Goal: Transaction & Acquisition: Book appointment/travel/reservation

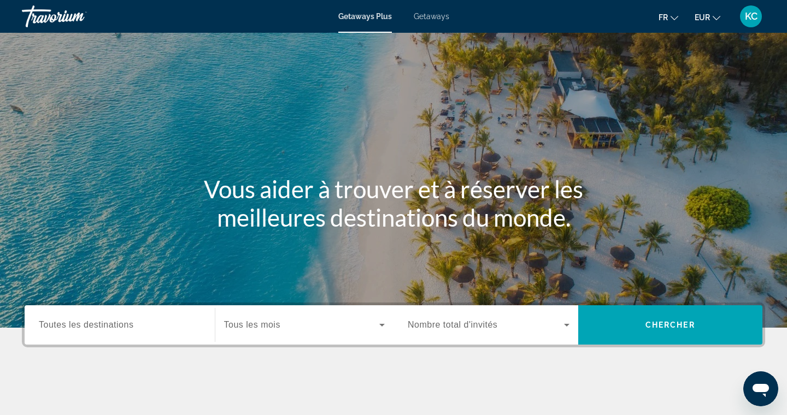
click at [421, 23] on div "Getaways Plus Getaways fr English Español Français Italiano Português русский E…" at bounding box center [393, 16] width 787 height 28
click at [422, 20] on span "Getaways" at bounding box center [432, 16] width 36 height 9
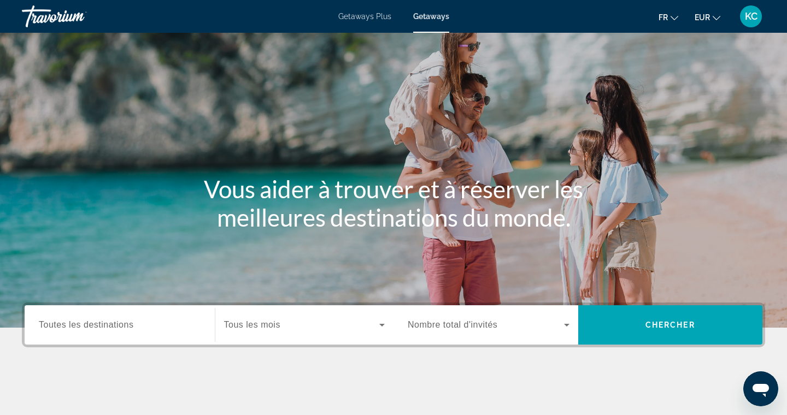
click at [77, 332] on div "Search widget" at bounding box center [120, 325] width 162 height 31
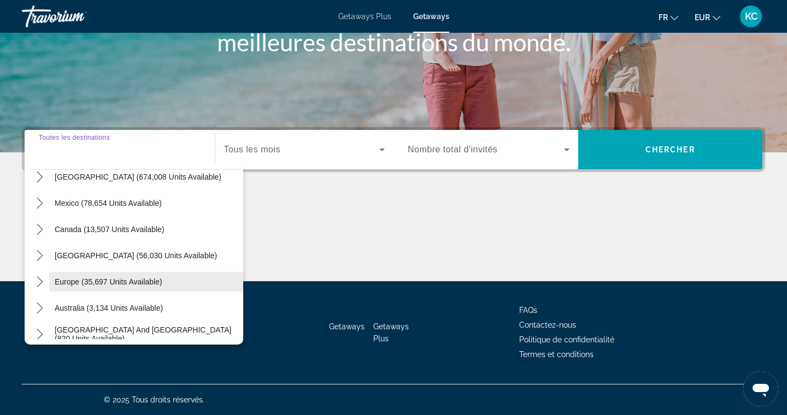
scroll to position [41, 0]
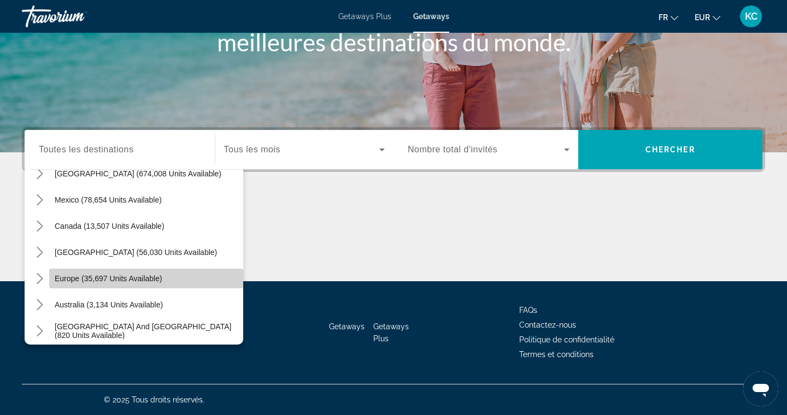
click at [62, 281] on span "Europe (35,697 units available)" at bounding box center [109, 278] width 108 height 9
type input "**********"
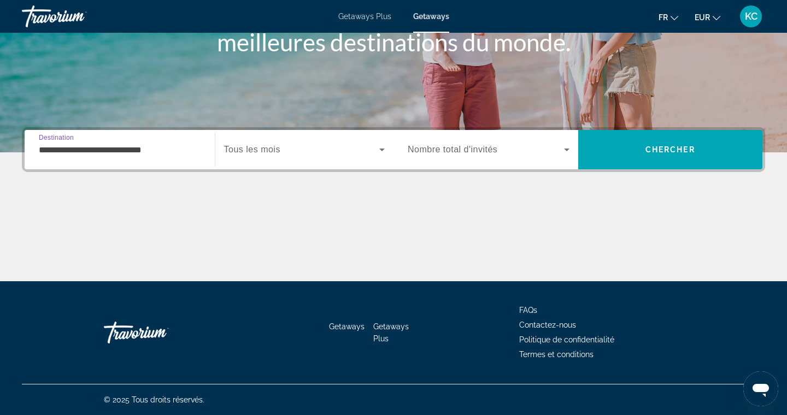
click at [350, 156] on span "Search widget" at bounding box center [302, 149] width 156 height 13
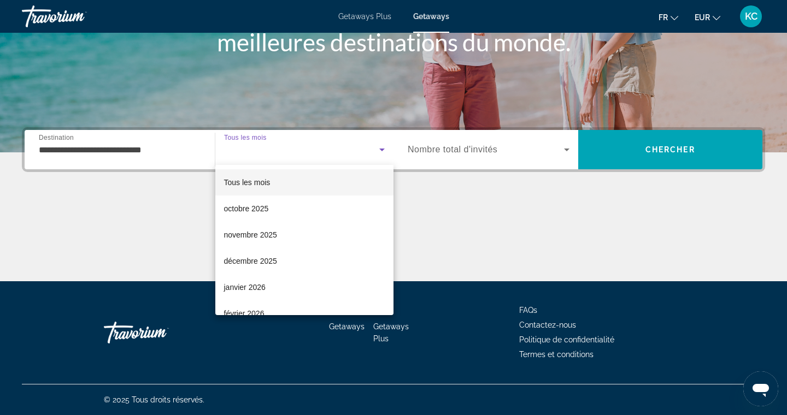
click at [423, 214] on div at bounding box center [393, 207] width 787 height 415
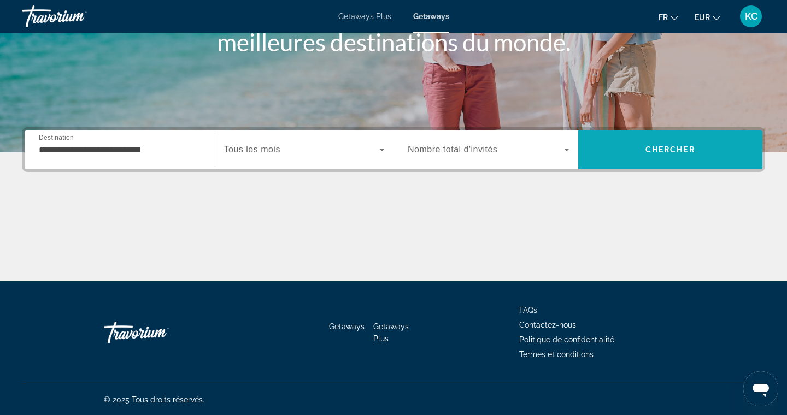
click at [644, 160] on span "Search" at bounding box center [670, 150] width 185 height 26
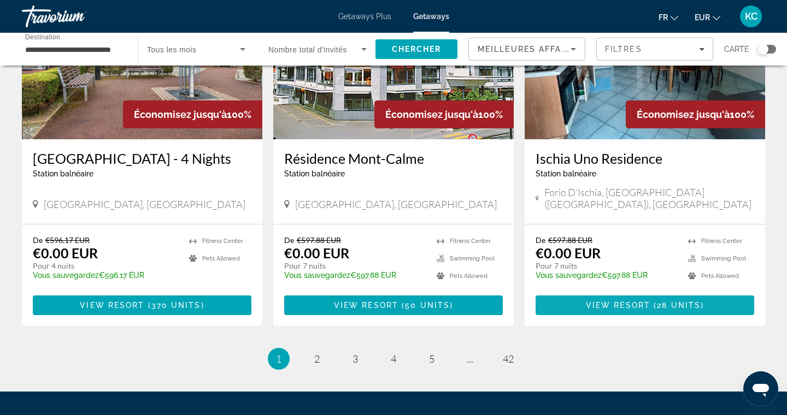
scroll to position [1305, 0]
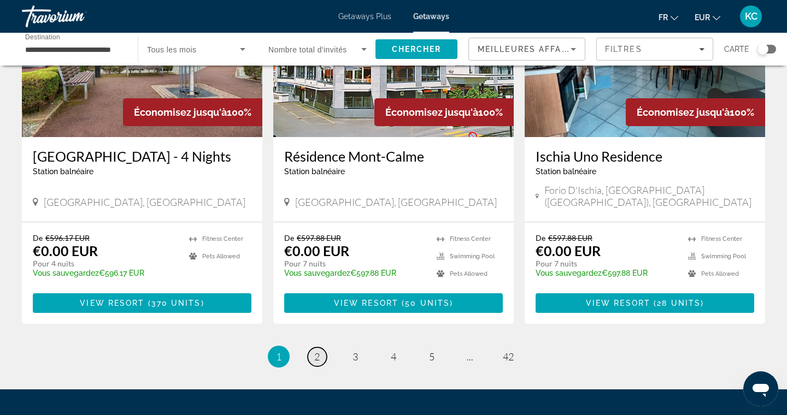
click at [316, 351] on span "2" at bounding box center [316, 357] width 5 height 12
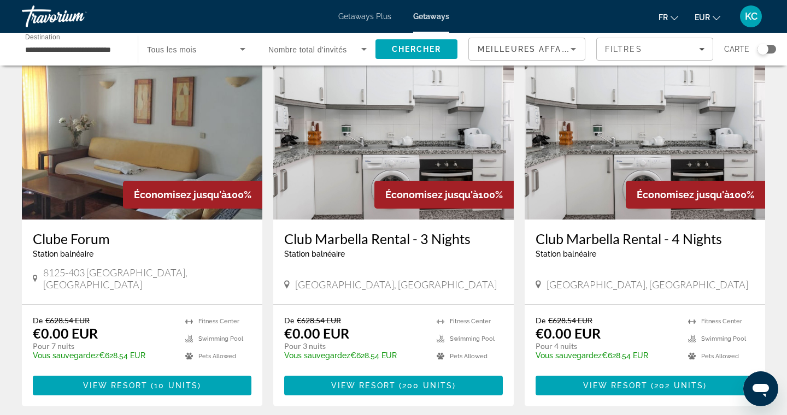
scroll to position [1280, 0]
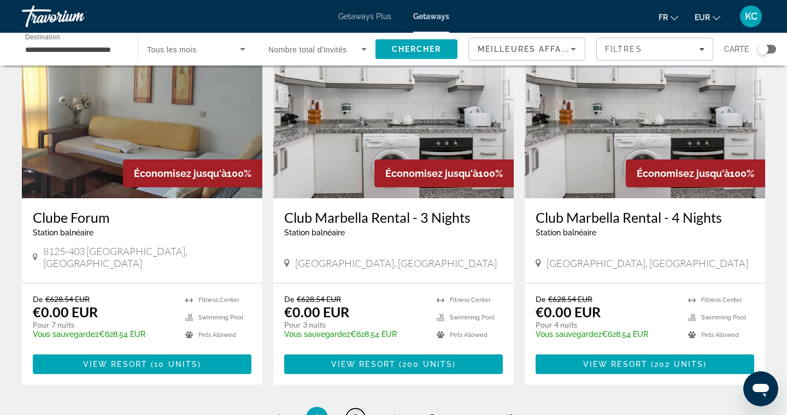
click at [355, 412] on span "3" at bounding box center [354, 418] width 5 height 12
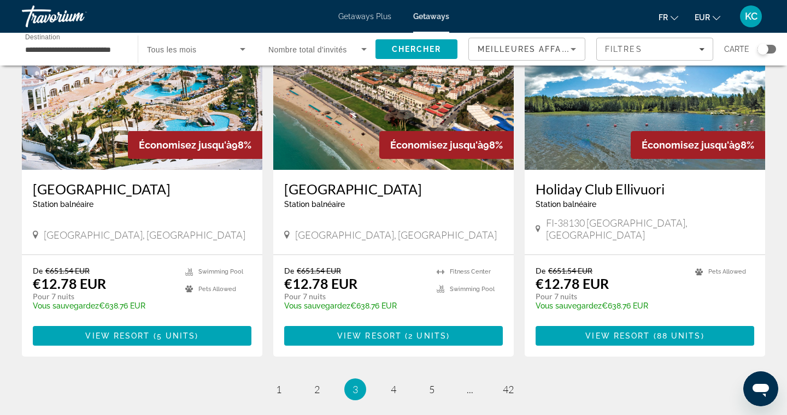
scroll to position [1271, 0]
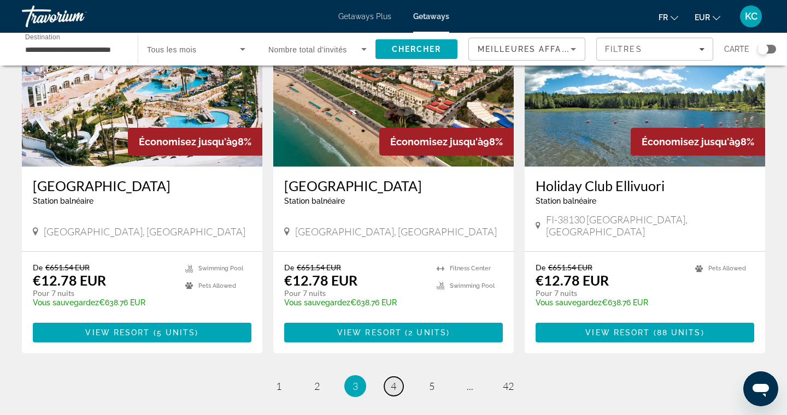
click at [395, 380] on span "4" at bounding box center [393, 386] width 5 height 12
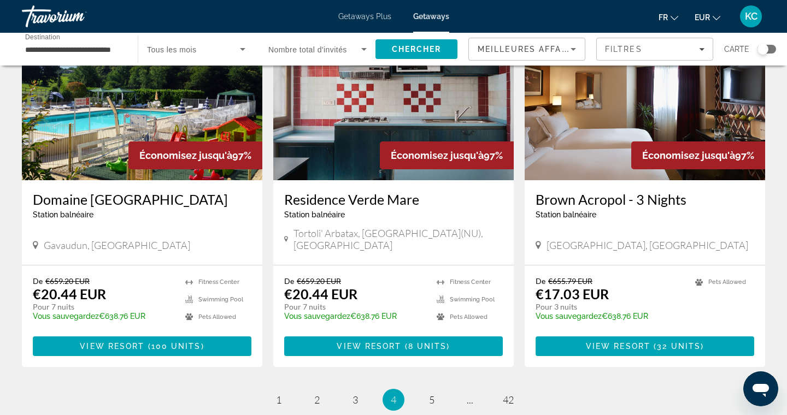
scroll to position [1255, 0]
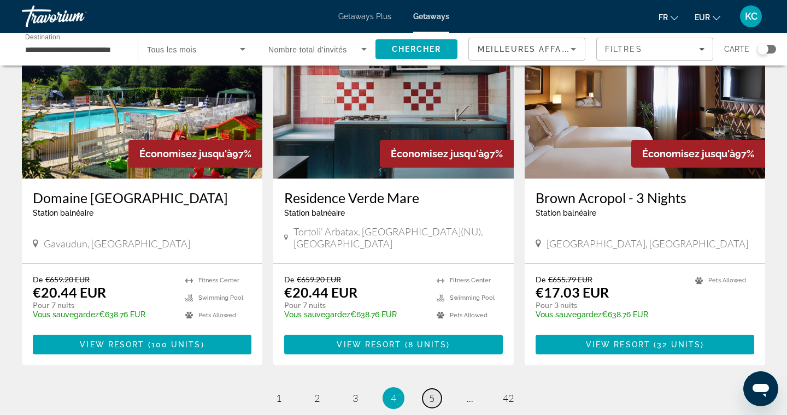
click at [433, 392] on span "5" at bounding box center [431, 398] width 5 height 12
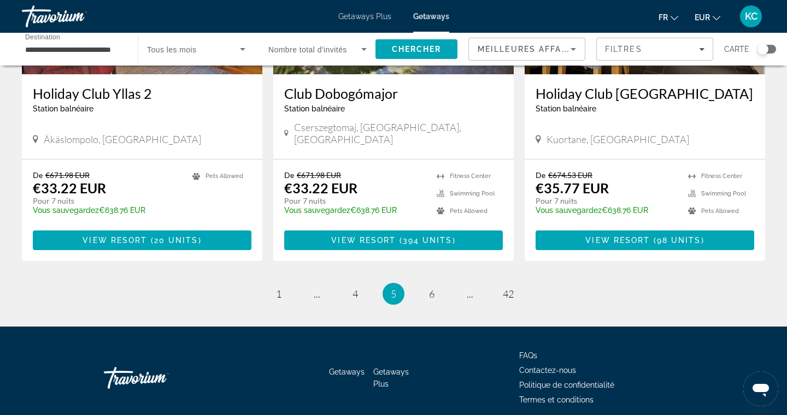
scroll to position [1341, 0]
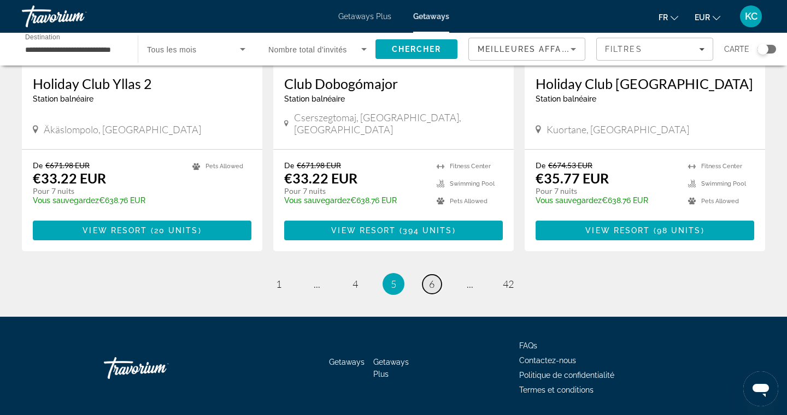
click at [438, 275] on link "page 6" at bounding box center [431, 284] width 19 height 19
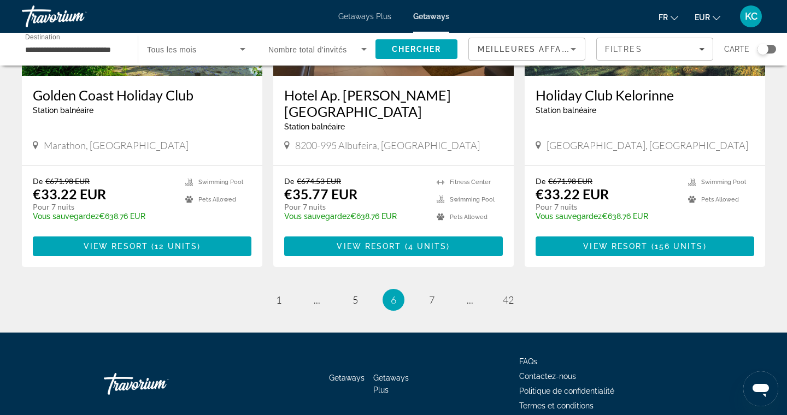
scroll to position [1369, 0]
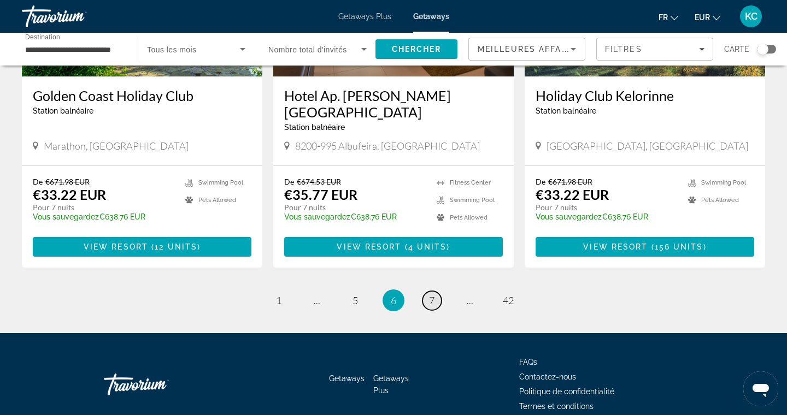
click at [429, 294] on span "7" at bounding box center [431, 300] width 5 height 12
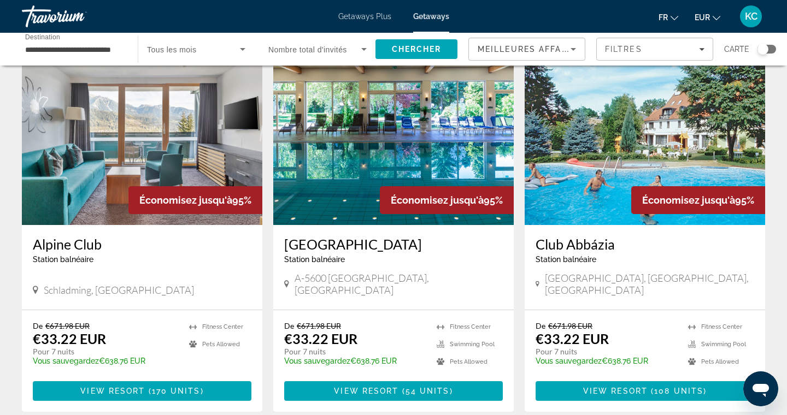
scroll to position [1200, 0]
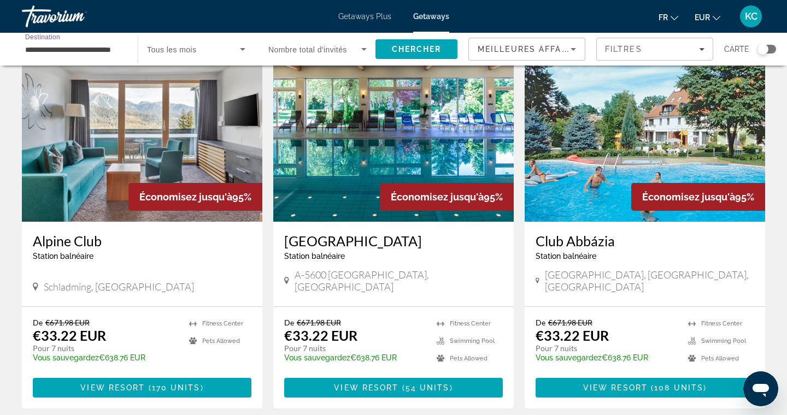
click at [119, 45] on input "**********" at bounding box center [74, 49] width 98 height 13
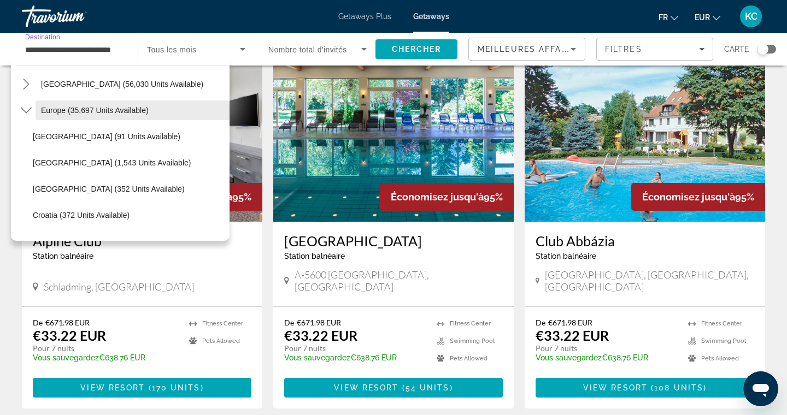
scroll to position [88, 0]
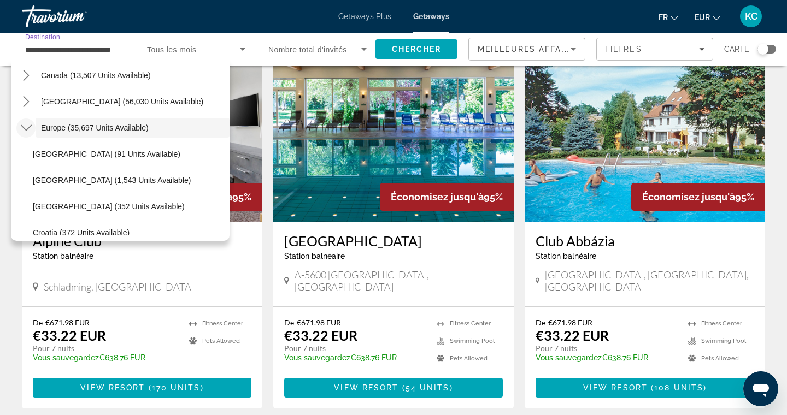
click at [26, 125] on icon "Toggle Europe (35,697 units available) submenu" at bounding box center [26, 127] width 11 height 11
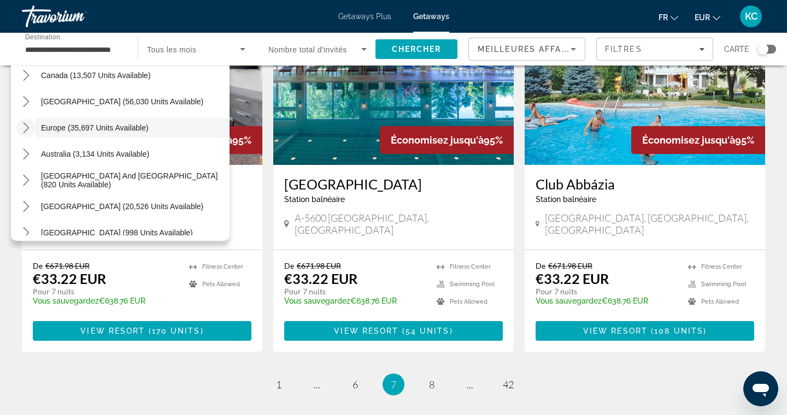
scroll to position [1259, 0]
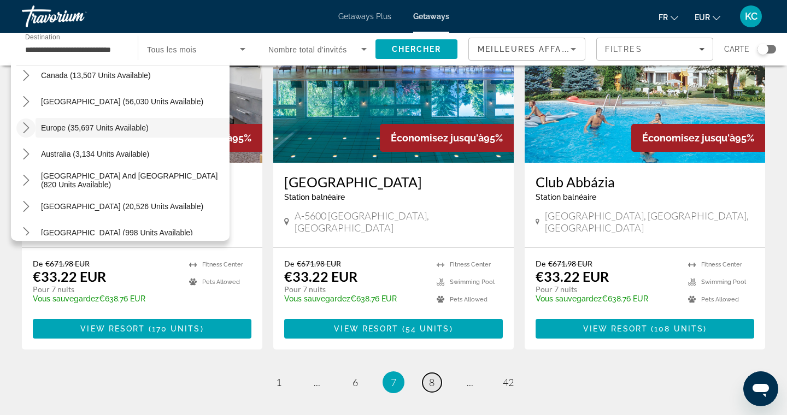
click at [430, 376] on span "8" at bounding box center [431, 382] width 5 height 12
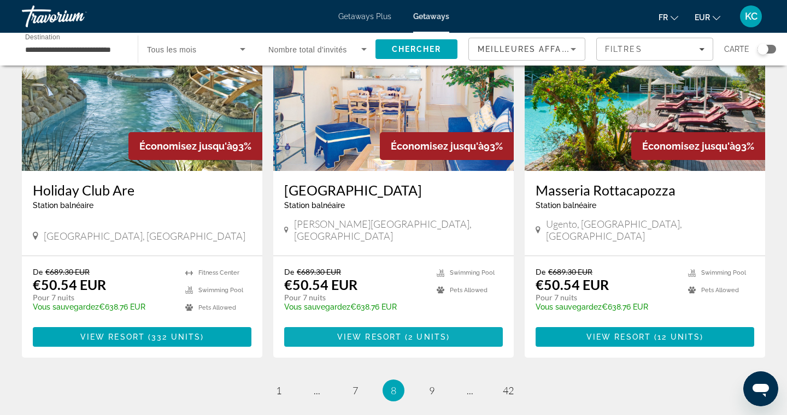
scroll to position [1265, 0]
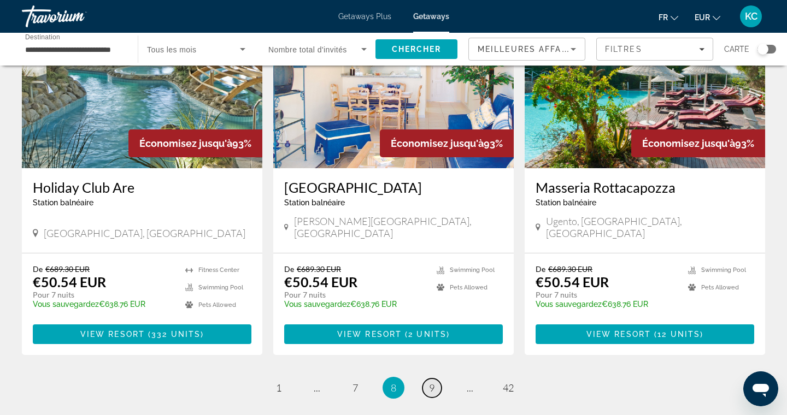
click at [434, 382] on span "9" at bounding box center [431, 388] width 5 height 12
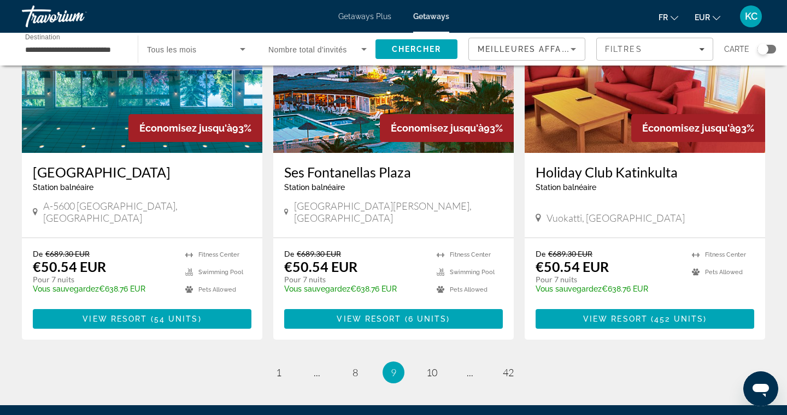
scroll to position [1286, 0]
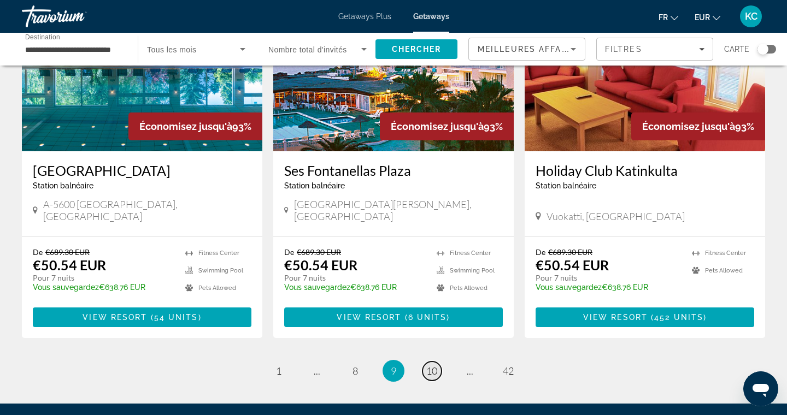
click at [434, 365] on span "10" at bounding box center [431, 371] width 11 height 12
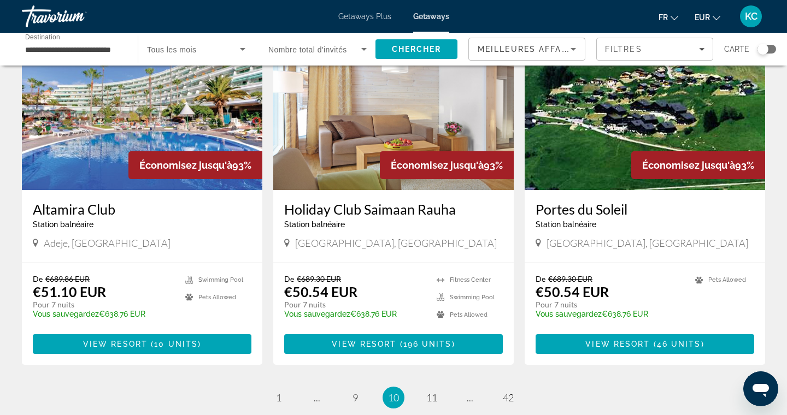
scroll to position [1232, 0]
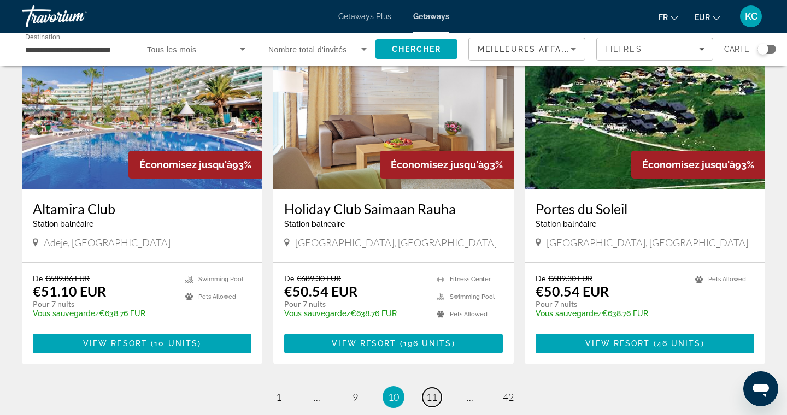
click at [429, 391] on span "11" at bounding box center [431, 397] width 11 height 12
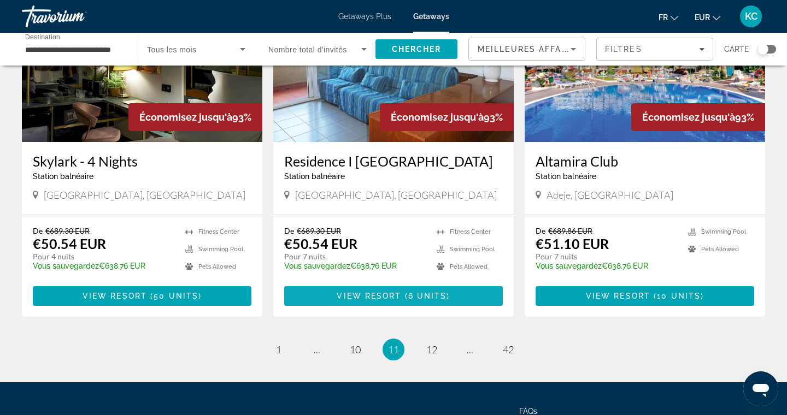
scroll to position [1293, 0]
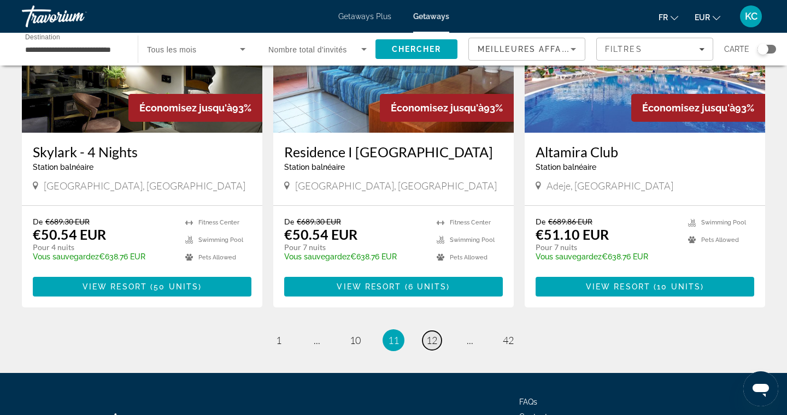
click at [432, 334] on span "12" at bounding box center [431, 340] width 11 height 12
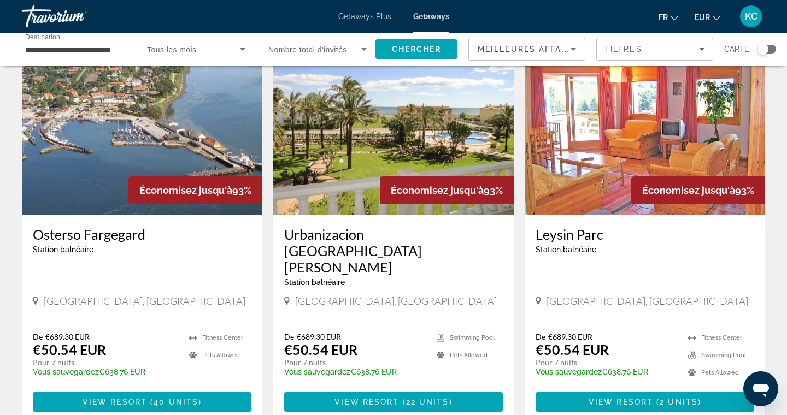
scroll to position [1223, 0]
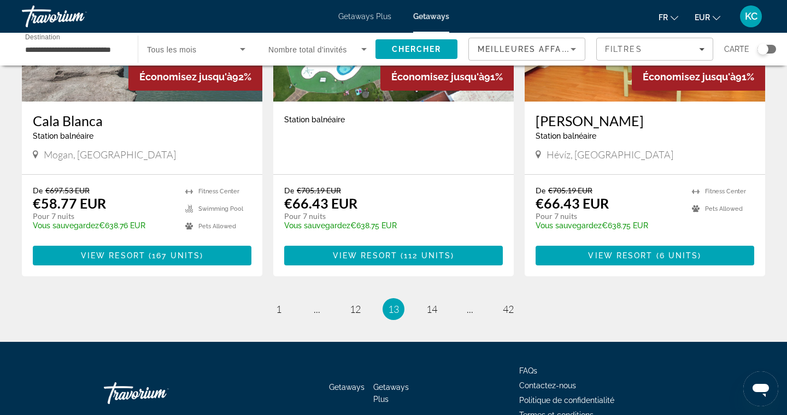
scroll to position [1351, 0]
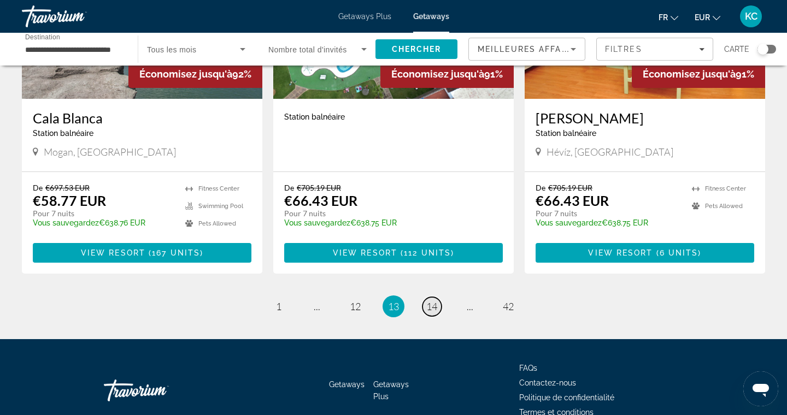
click at [434, 300] on span "14" at bounding box center [431, 306] width 11 height 12
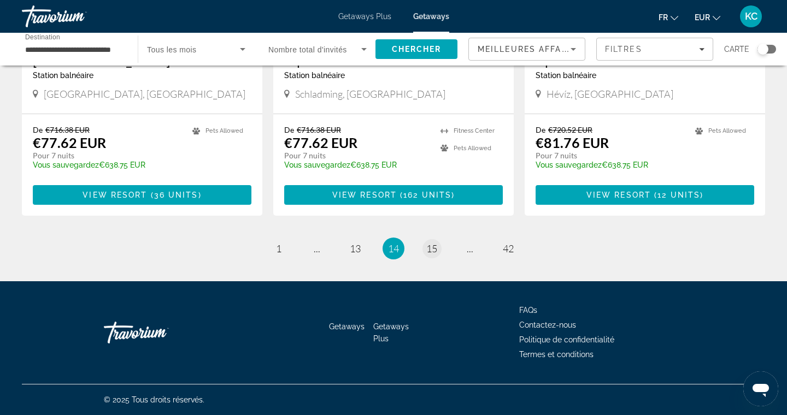
scroll to position [1369, 0]
click at [430, 243] on span "15" at bounding box center [431, 249] width 11 height 12
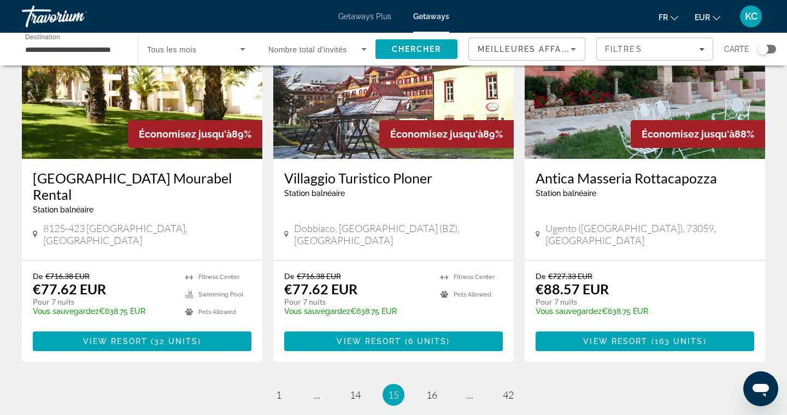
scroll to position [1263, 0]
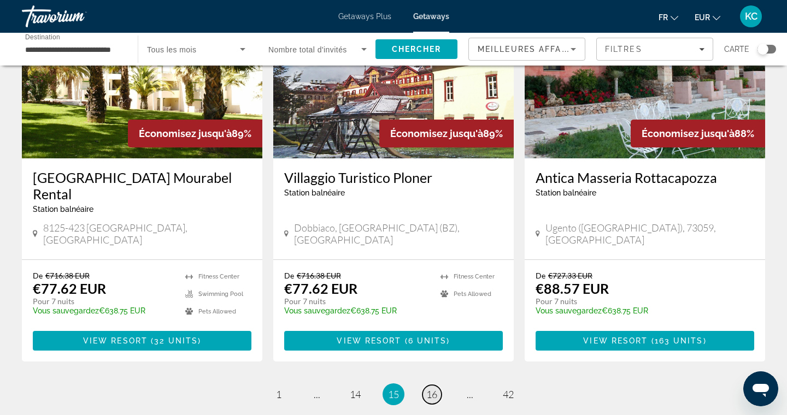
click at [434, 385] on link "page 16" at bounding box center [431, 394] width 19 height 19
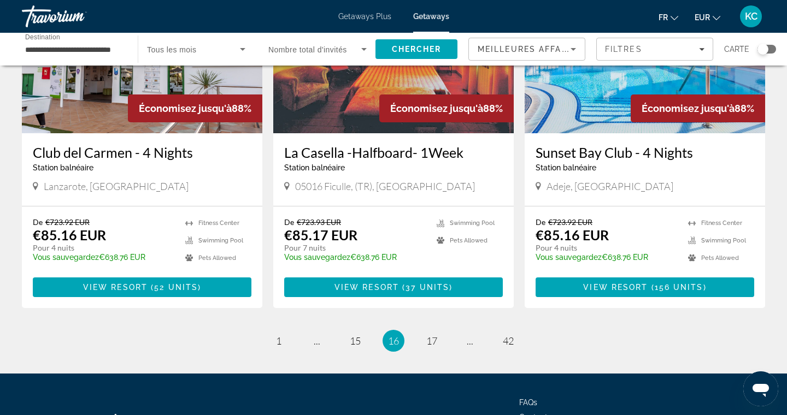
scroll to position [1308, 0]
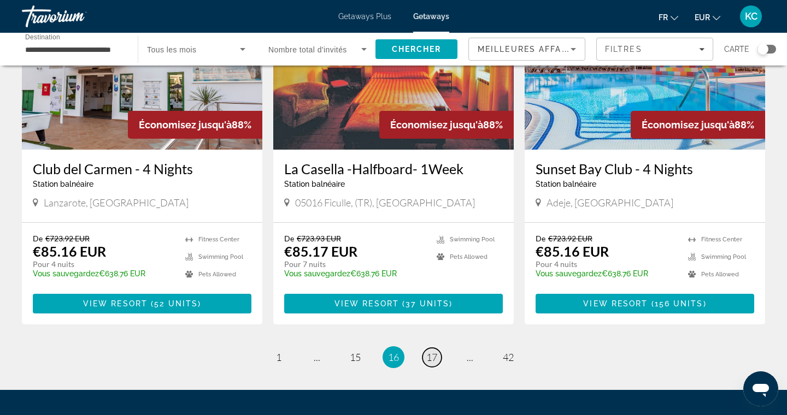
click at [428, 351] on span "17" at bounding box center [431, 357] width 11 height 12
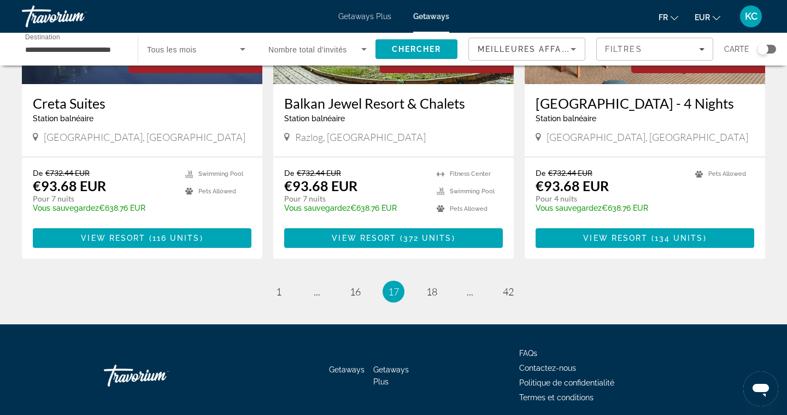
scroll to position [1353, 0]
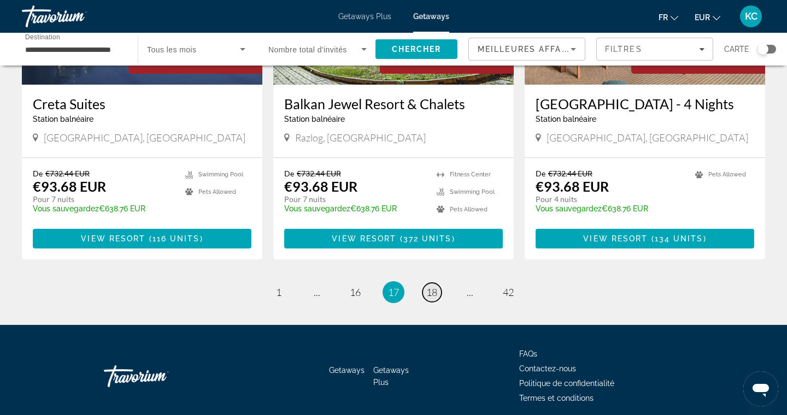
click at [432, 286] on span "18" at bounding box center [431, 292] width 11 height 12
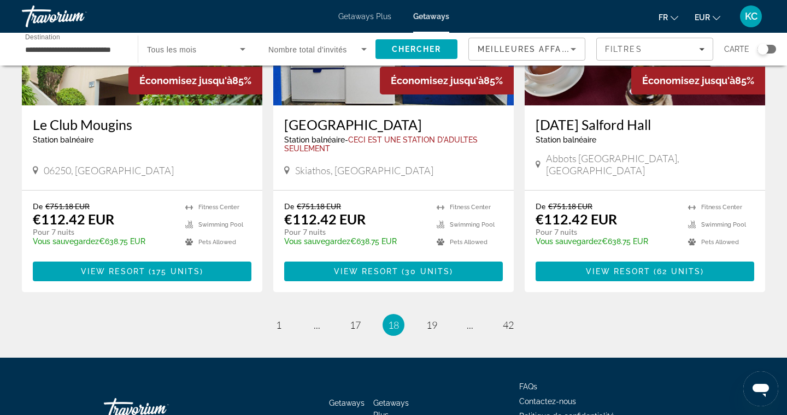
scroll to position [1362, 0]
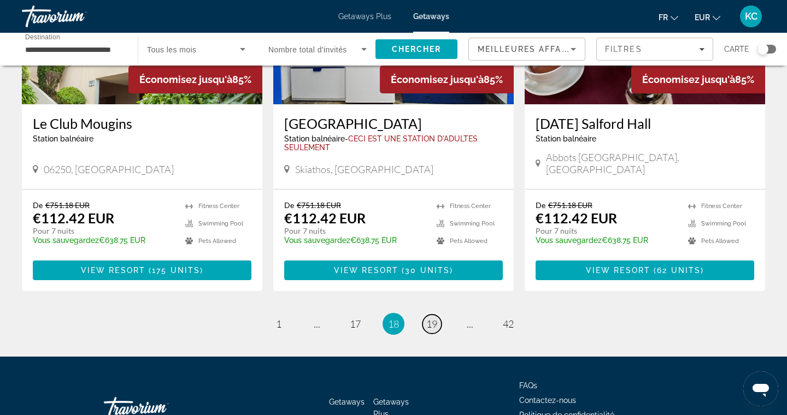
click at [432, 318] on span "19" at bounding box center [431, 324] width 11 height 12
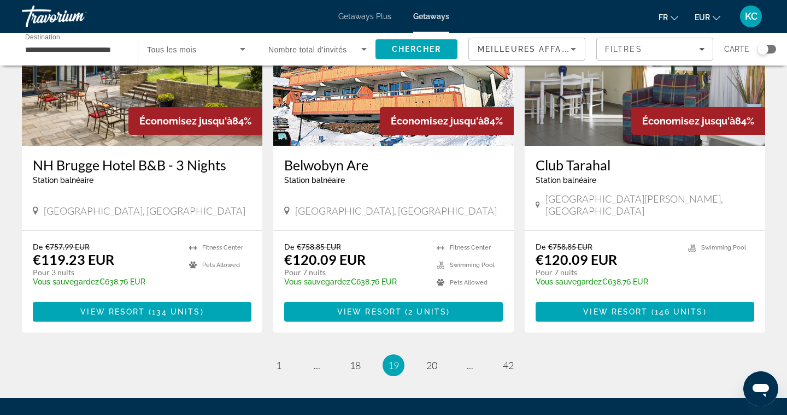
scroll to position [1315, 0]
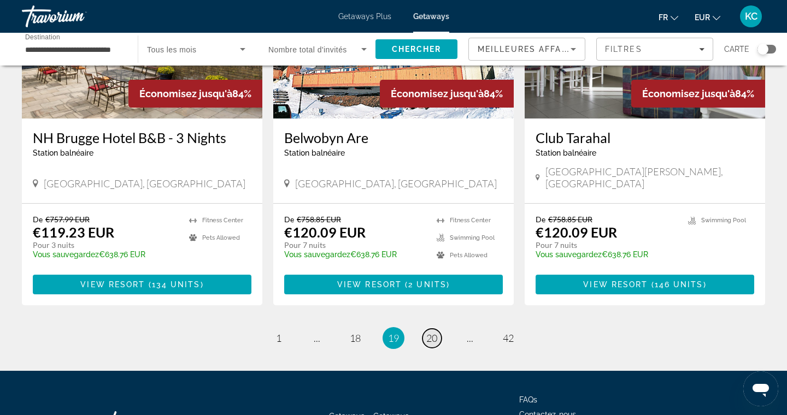
click at [433, 332] on span "20" at bounding box center [431, 338] width 11 height 12
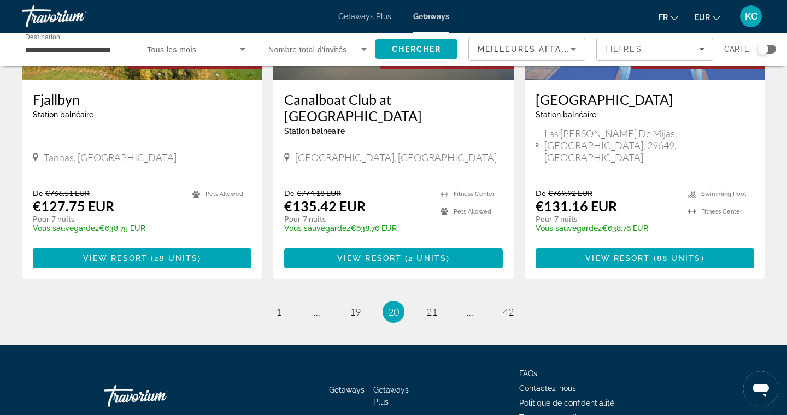
scroll to position [1352, 0]
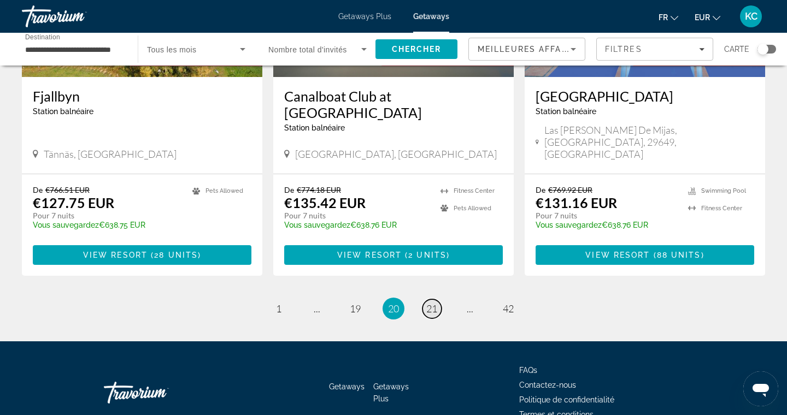
click at [427, 299] on link "page 21" at bounding box center [431, 308] width 19 height 19
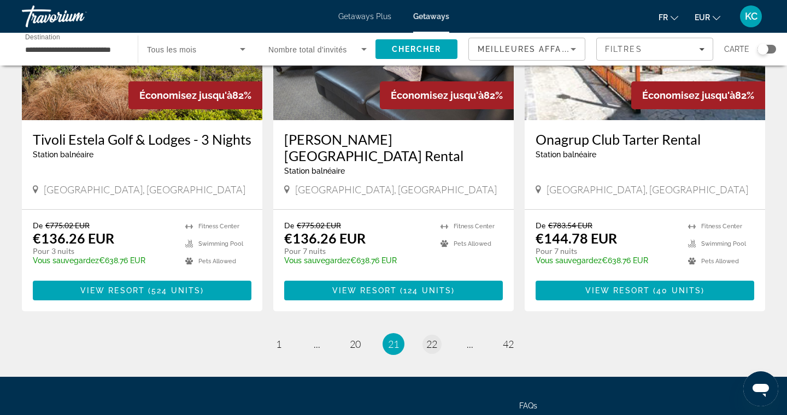
scroll to position [1281, 0]
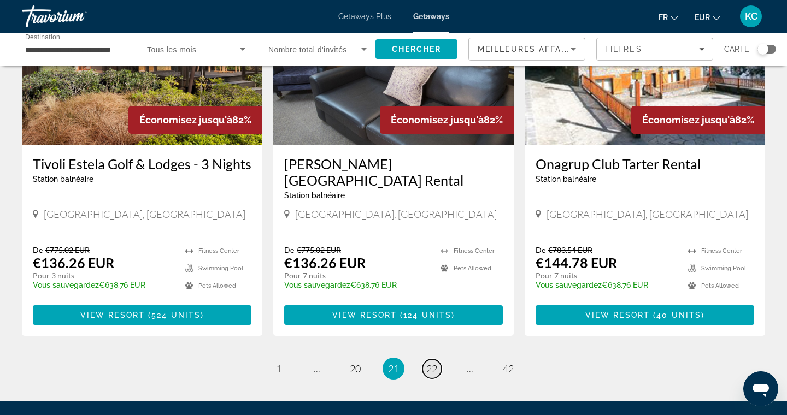
click at [434, 363] on span "22" at bounding box center [431, 369] width 11 height 12
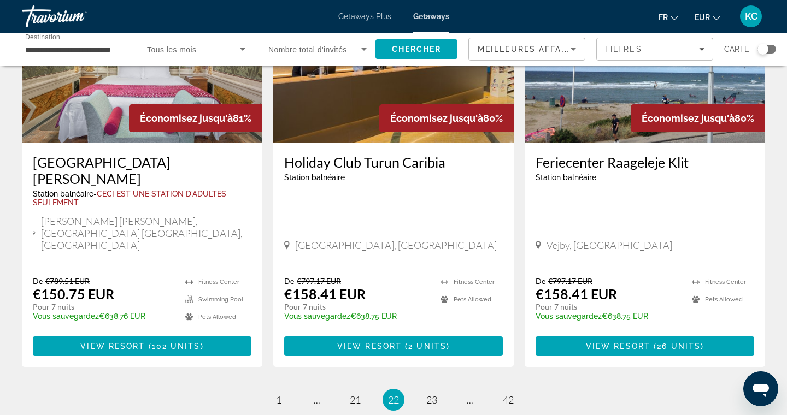
scroll to position [1301, 0]
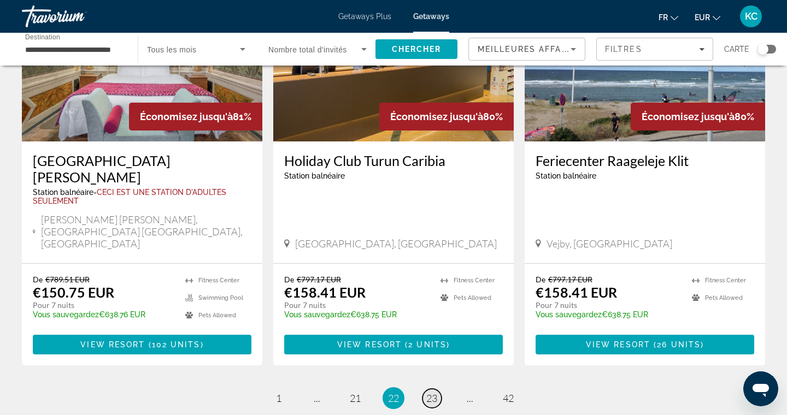
click at [428, 392] on span "23" at bounding box center [431, 398] width 11 height 12
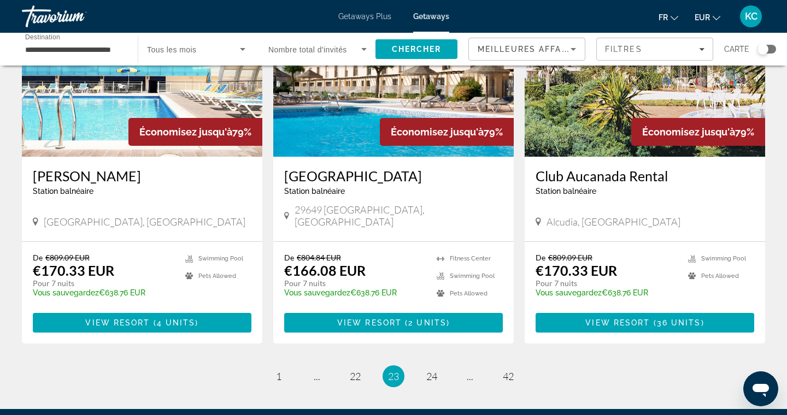
scroll to position [1374, 0]
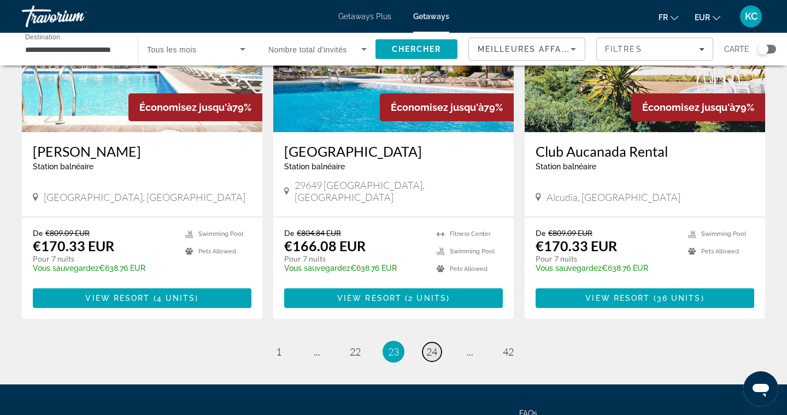
click at [430, 346] on span "24" at bounding box center [431, 352] width 11 height 12
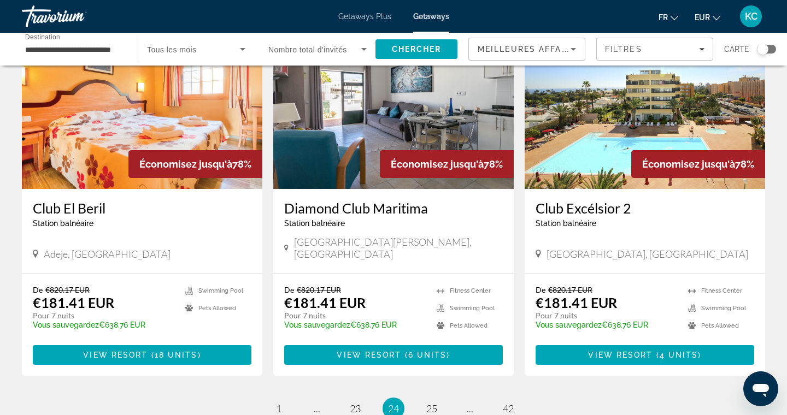
scroll to position [1369, 0]
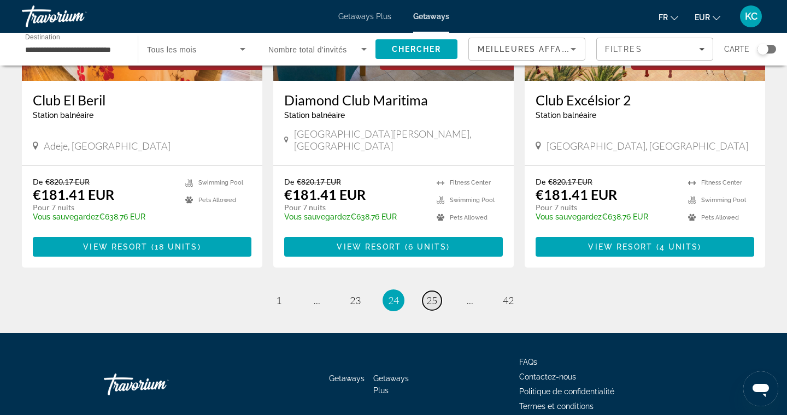
click at [432, 294] on span "25" at bounding box center [431, 300] width 11 height 12
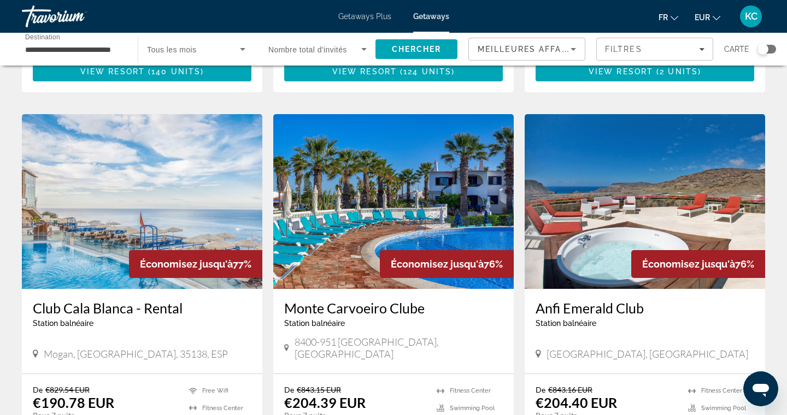
scroll to position [1227, 0]
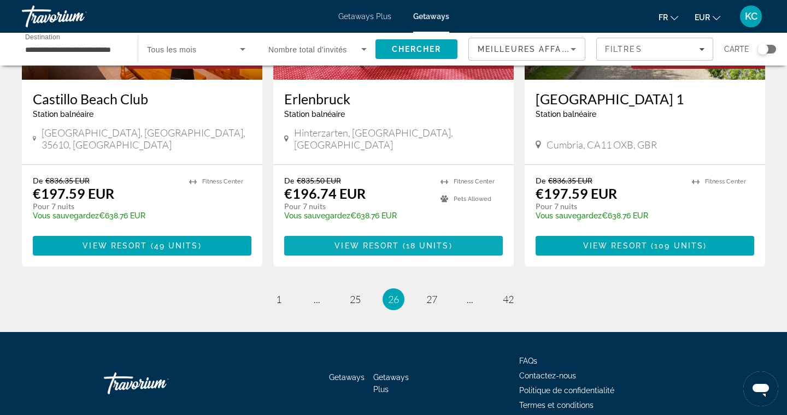
scroll to position [1353, 0]
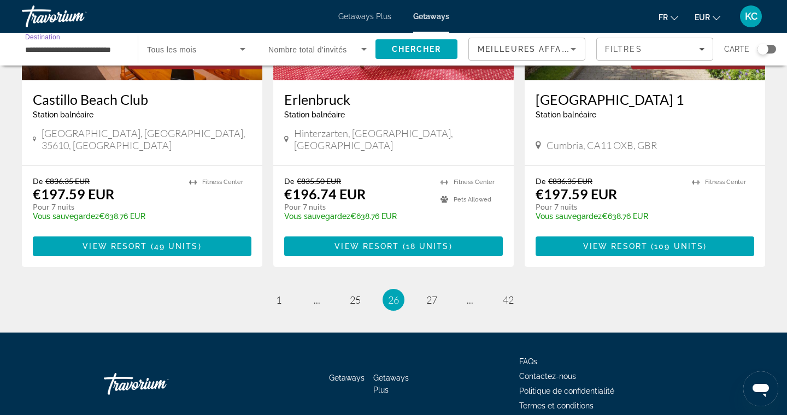
click at [100, 51] on input "**********" at bounding box center [74, 49] width 98 height 13
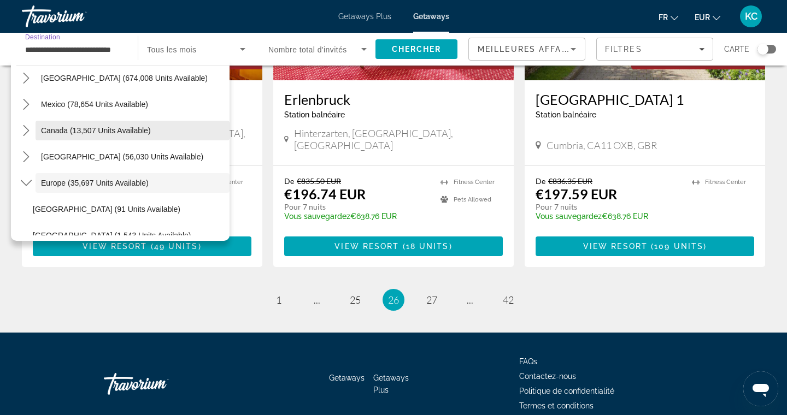
scroll to position [33, 0]
click at [32, 179] on mat-icon "Toggle Europe (35,697 units available) submenu" at bounding box center [25, 182] width 19 height 19
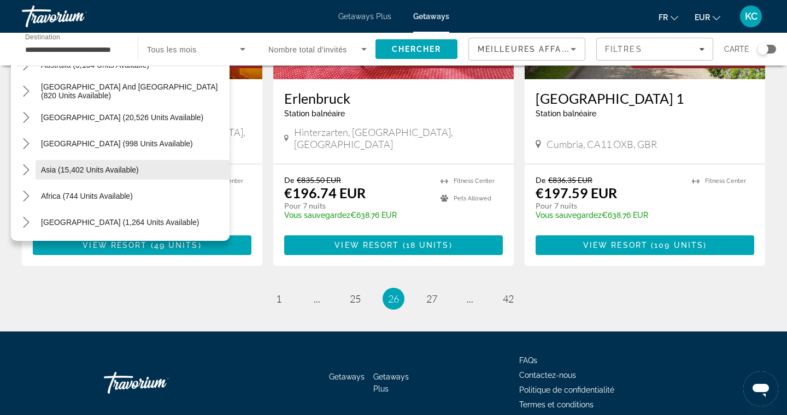
scroll to position [1353, 0]
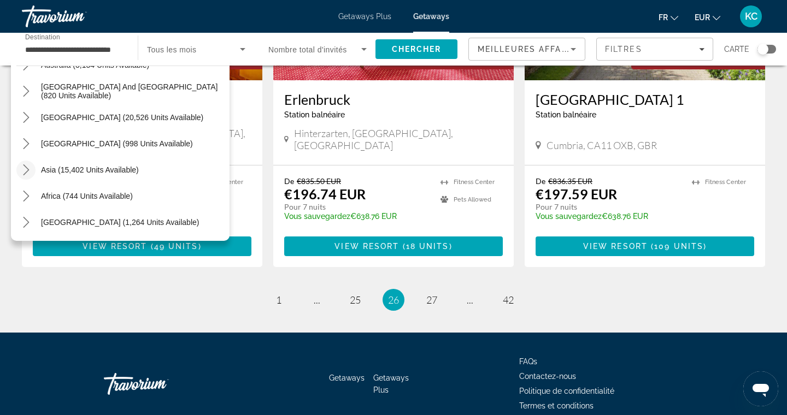
click at [29, 166] on icon "Toggle Asia (15,402 units available) submenu" at bounding box center [26, 169] width 11 height 11
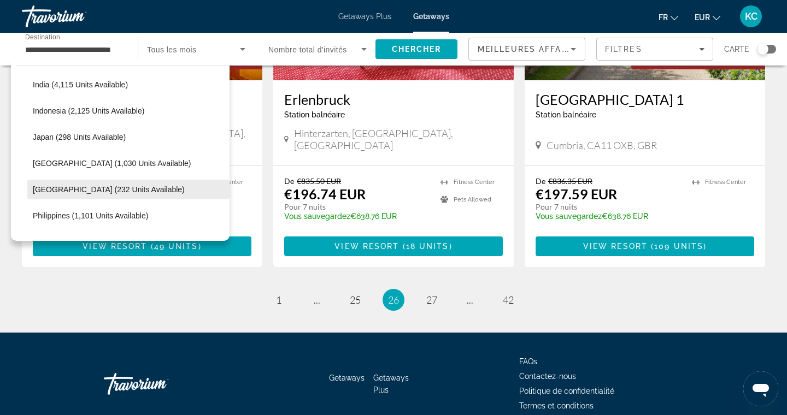
scroll to position [381, 0]
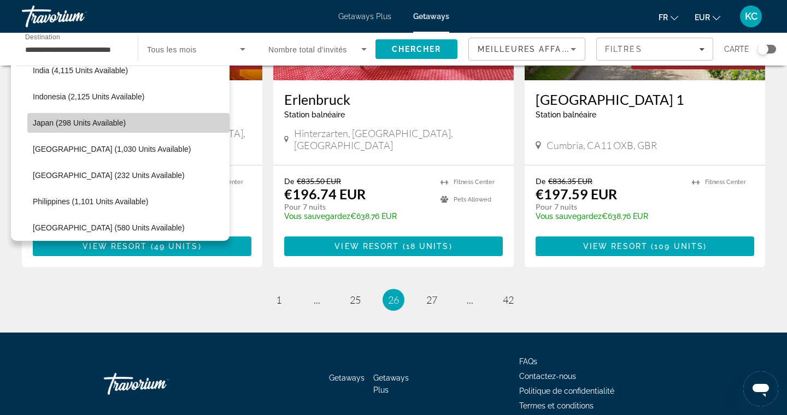
click at [74, 116] on span "Select destination: Japan (298 units available)" at bounding box center [128, 123] width 202 height 26
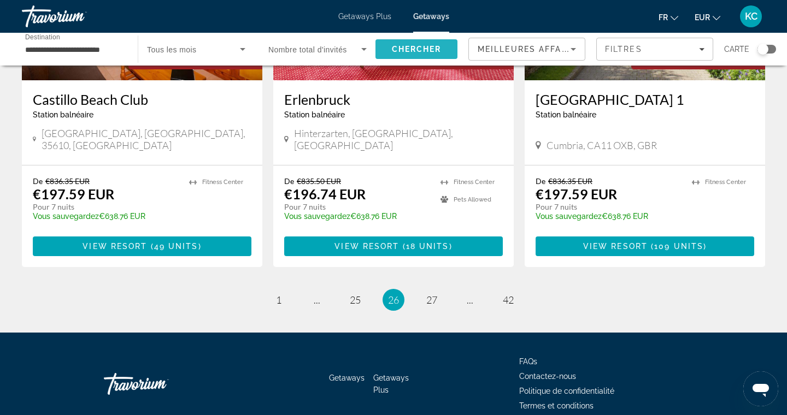
click at [408, 46] on span "Chercher" at bounding box center [417, 49] width 50 height 9
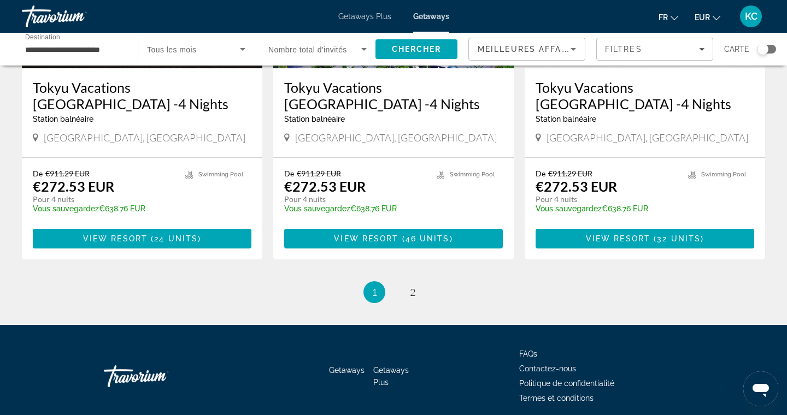
scroll to position [1419, 0]
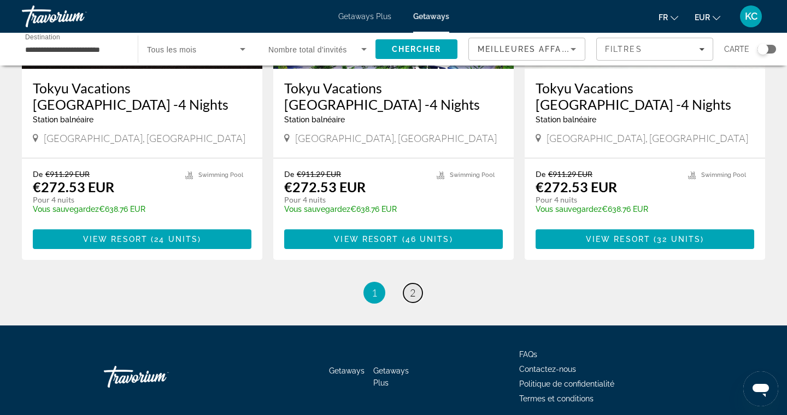
click at [416, 284] on link "page 2" at bounding box center [412, 293] width 19 height 19
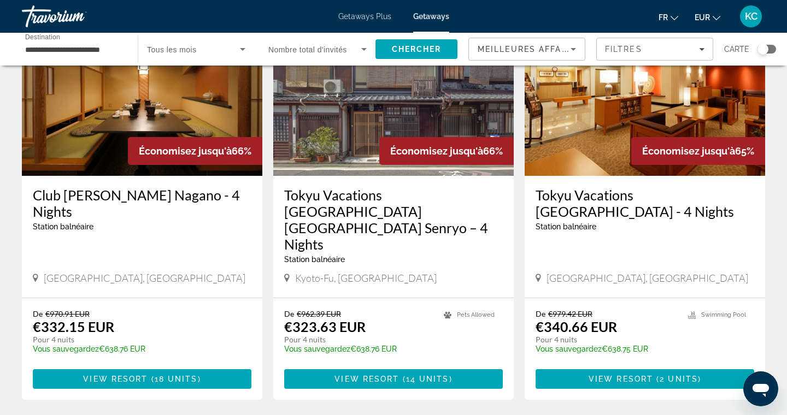
scroll to position [97, 0]
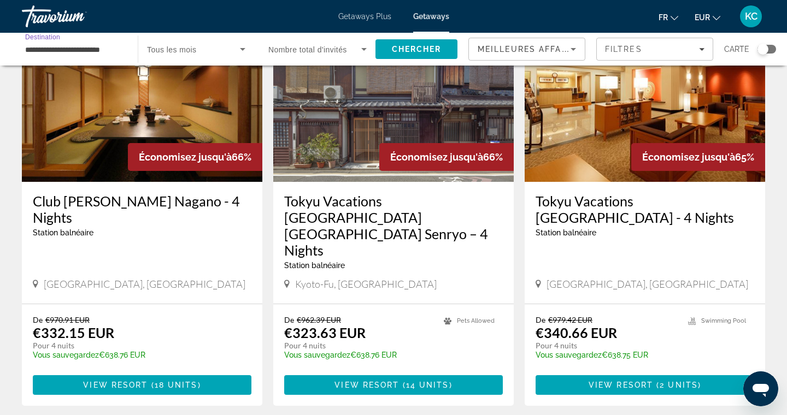
click at [114, 48] on input "**********" at bounding box center [74, 49] width 98 height 13
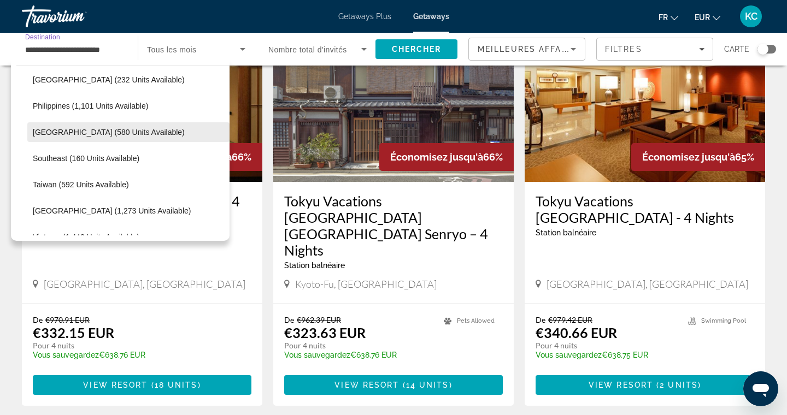
scroll to position [488, 0]
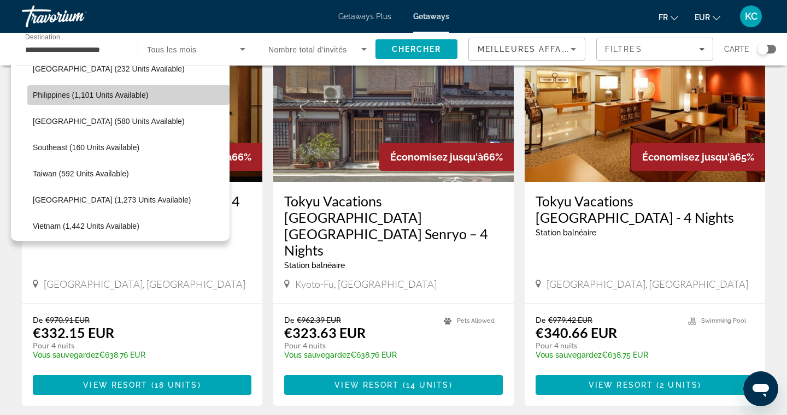
click at [110, 91] on span "Philippines (1,101 units available)" at bounding box center [90, 95] width 115 height 9
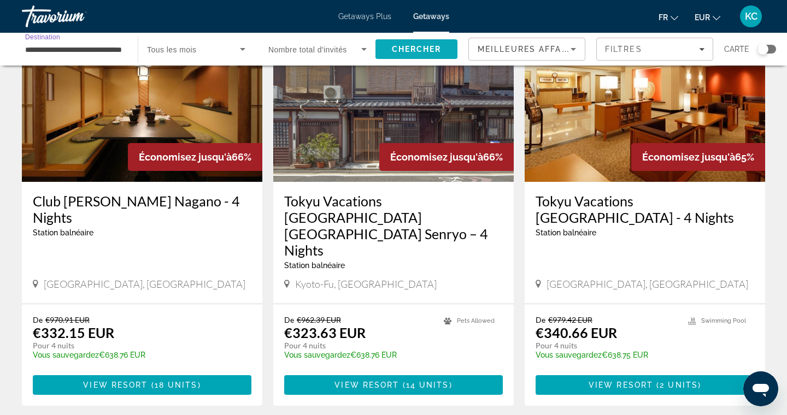
click at [428, 47] on span "Chercher" at bounding box center [417, 49] width 50 height 9
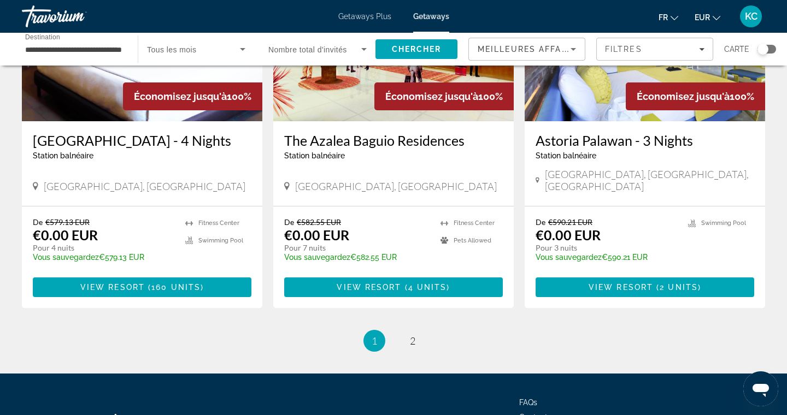
scroll to position [1320, 0]
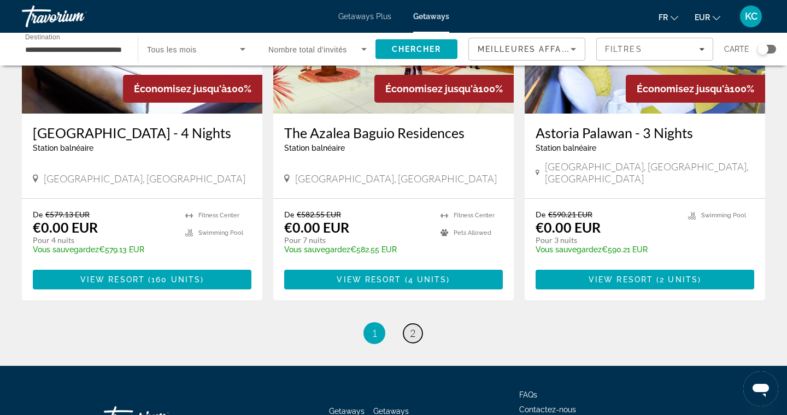
click at [413, 327] on span "2" at bounding box center [412, 333] width 5 height 12
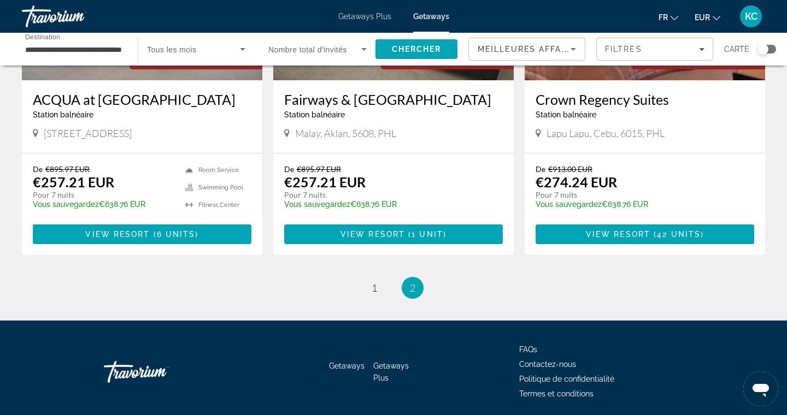
scroll to position [1030, 0]
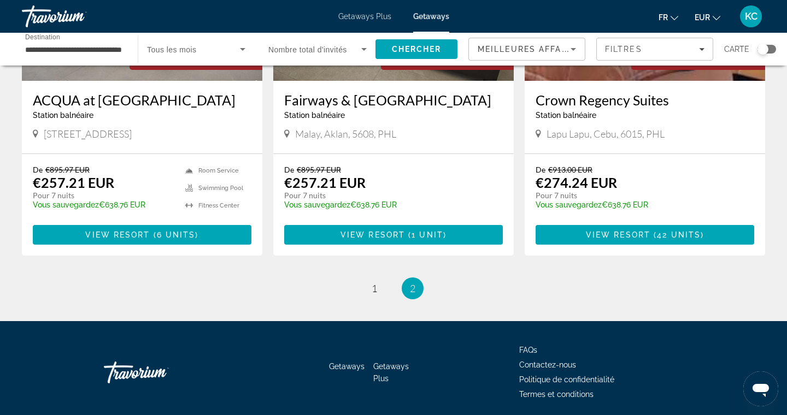
click at [111, 42] on div "**********" at bounding box center [74, 49] width 98 height 31
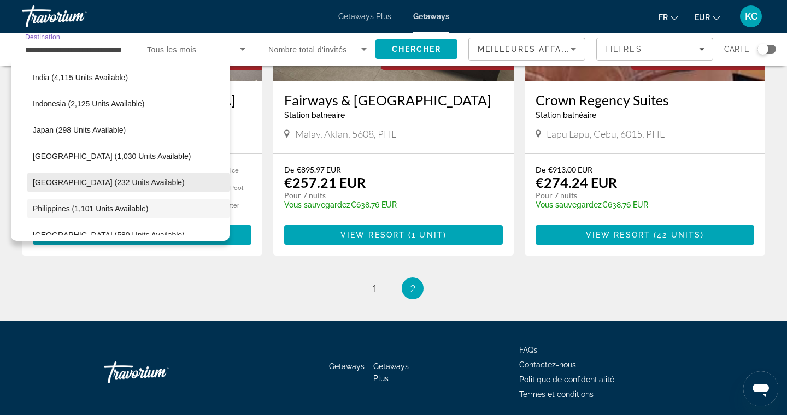
scroll to position [375, 0]
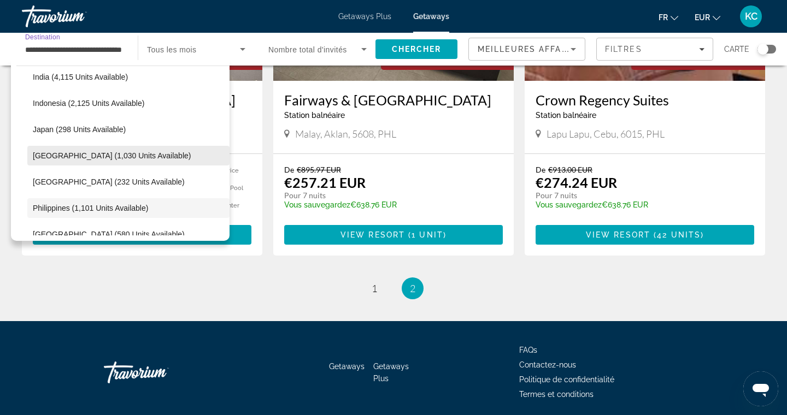
click at [96, 161] on span "Select destination: Malaysia (1,030 units available)" at bounding box center [128, 156] width 202 height 26
type input "**********"
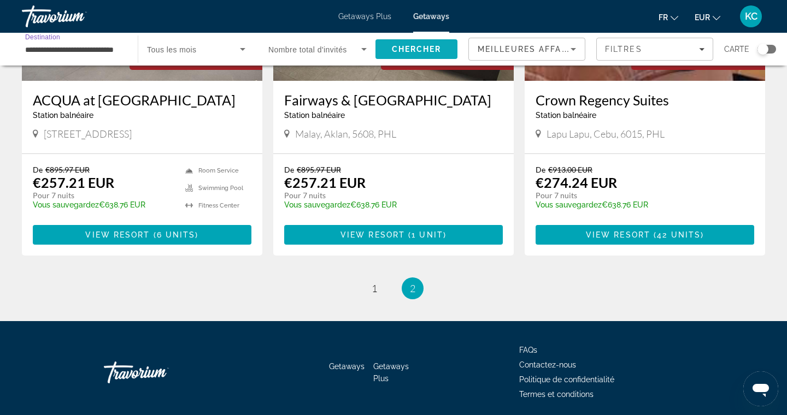
click at [391, 48] on button "Chercher" at bounding box center [416, 49] width 82 height 20
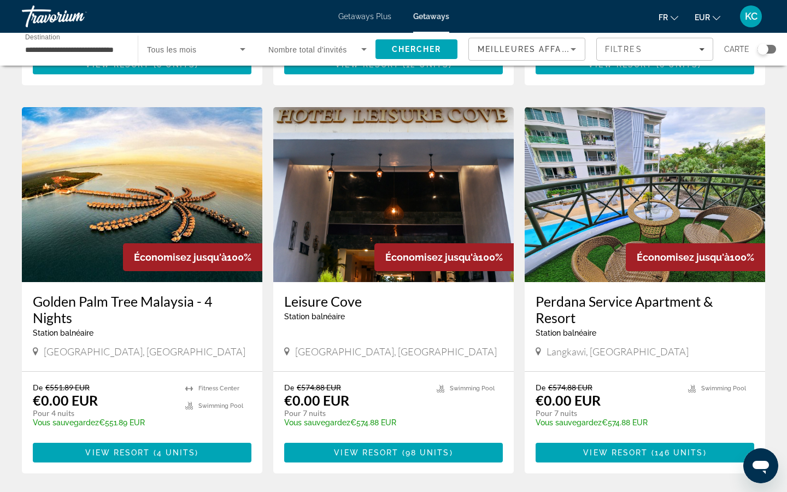
scroll to position [370, 0]
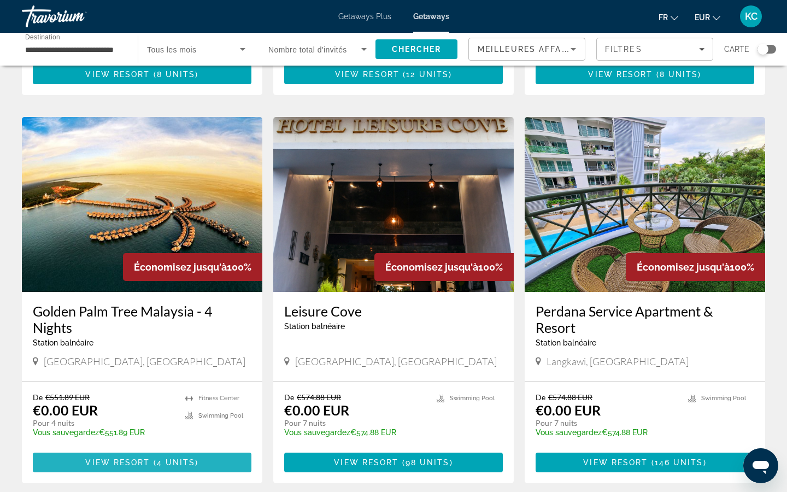
click at [173, 415] on span "4 units" at bounding box center [176, 462] width 39 height 9
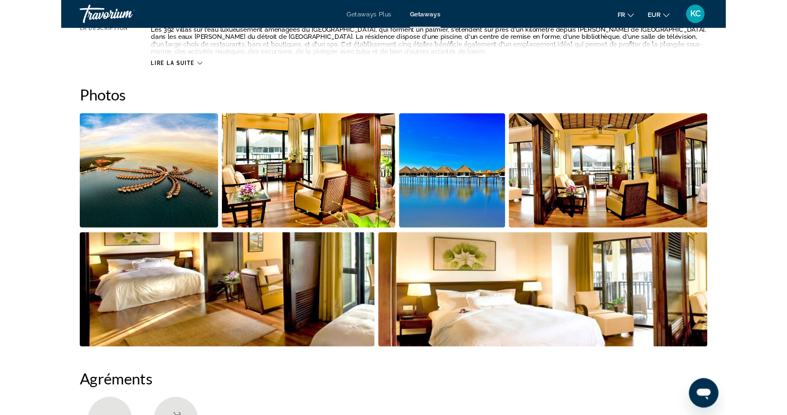
scroll to position [469, 0]
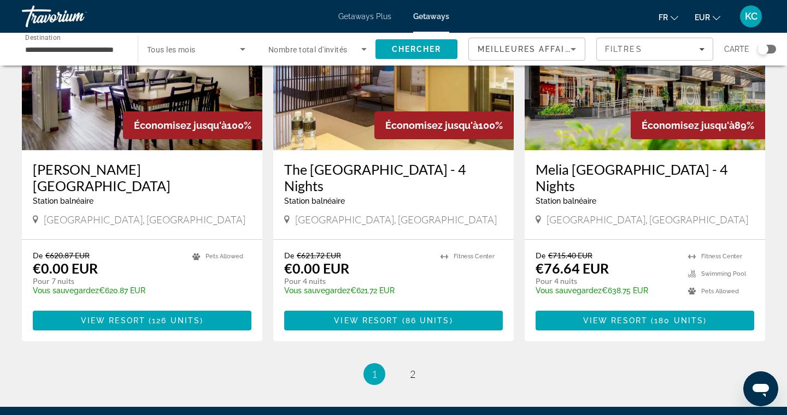
scroll to position [1302, 0]
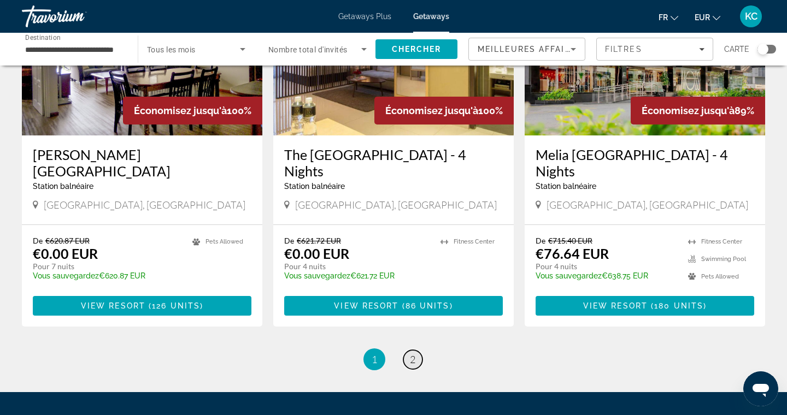
click at [412, 353] on span "2" at bounding box center [412, 359] width 5 height 12
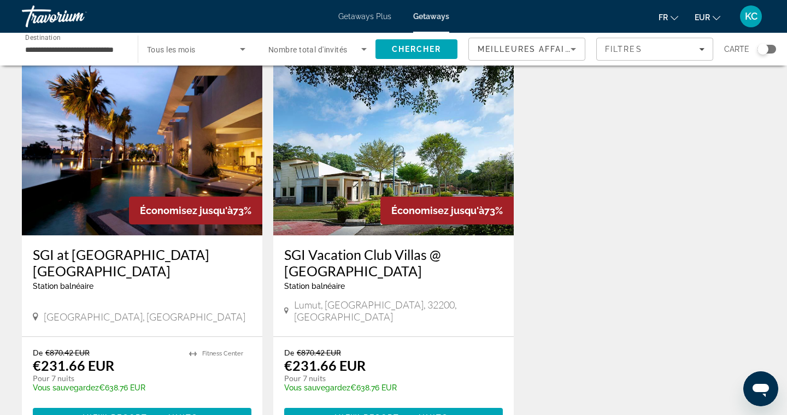
scroll to position [444, 0]
click at [107, 49] on input "**********" at bounding box center [74, 49] width 98 height 13
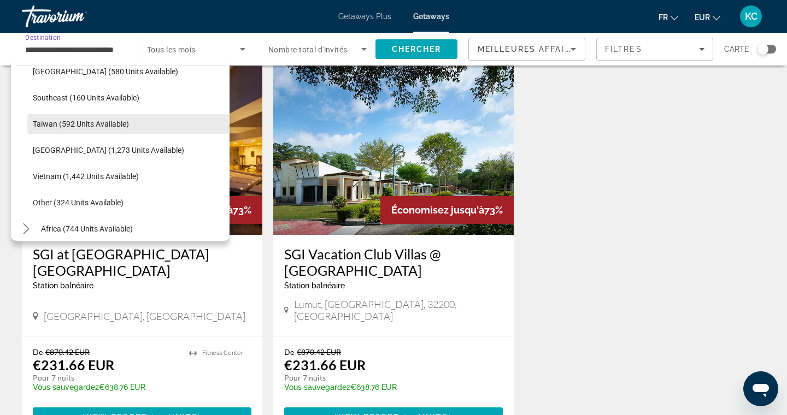
scroll to position [553, 0]
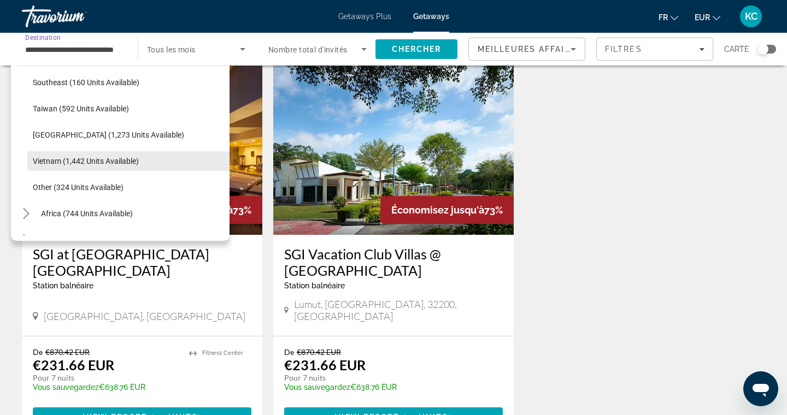
click at [99, 158] on span "Vietnam (1,442 units available)" at bounding box center [86, 161] width 106 height 9
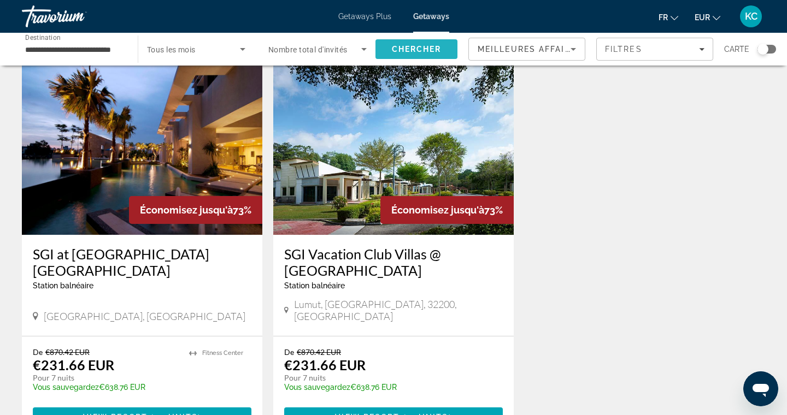
click at [436, 51] on span "Chercher" at bounding box center [417, 49] width 50 height 9
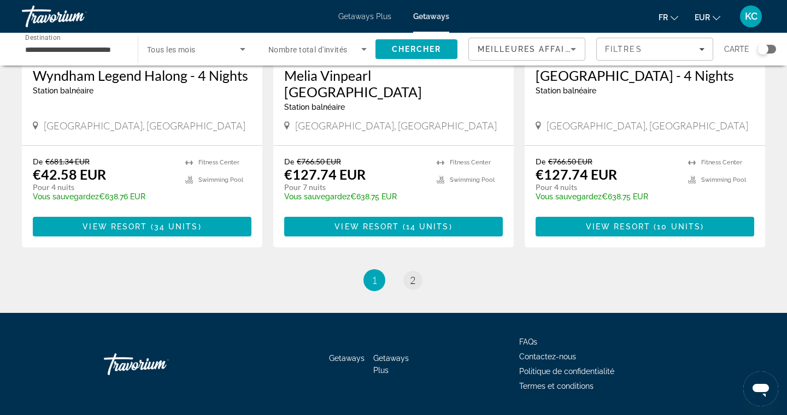
scroll to position [1402, 0]
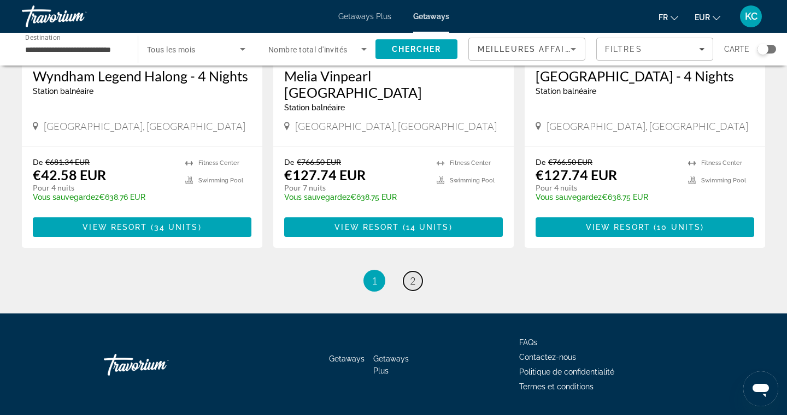
click at [410, 275] on span "2" at bounding box center [412, 281] width 5 height 12
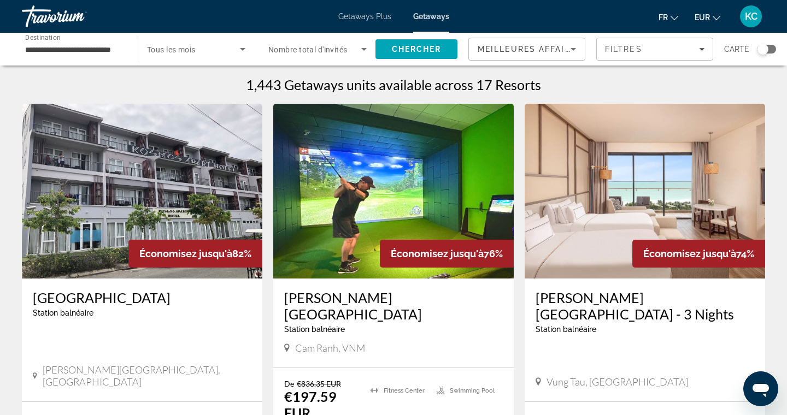
click at [88, 43] on input "**********" at bounding box center [74, 49] width 98 height 13
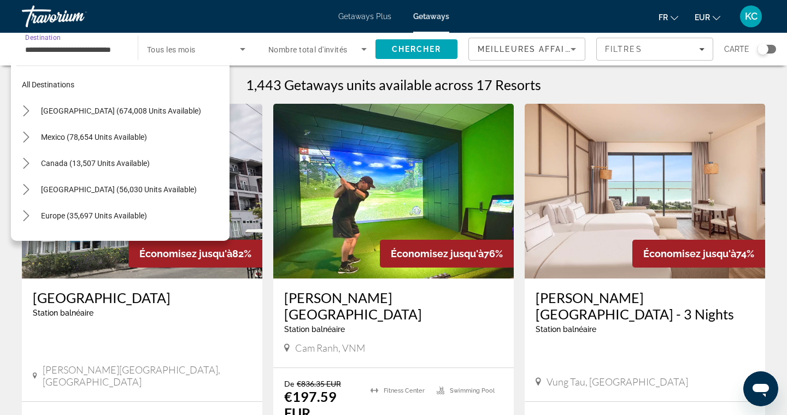
scroll to position [563, 0]
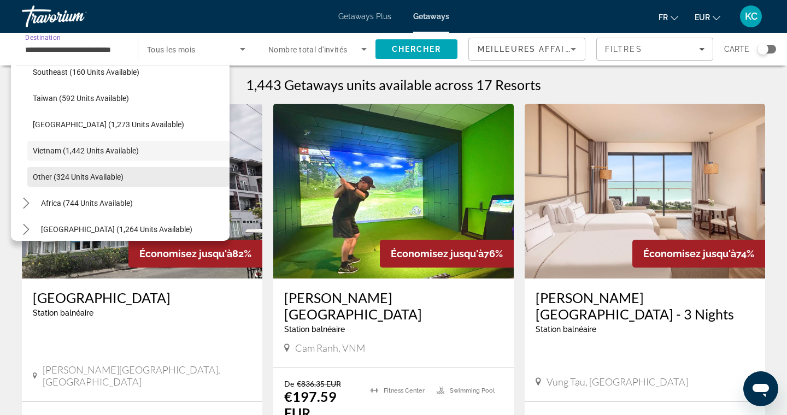
click at [55, 174] on span "Other (324 units available)" at bounding box center [78, 177] width 91 height 9
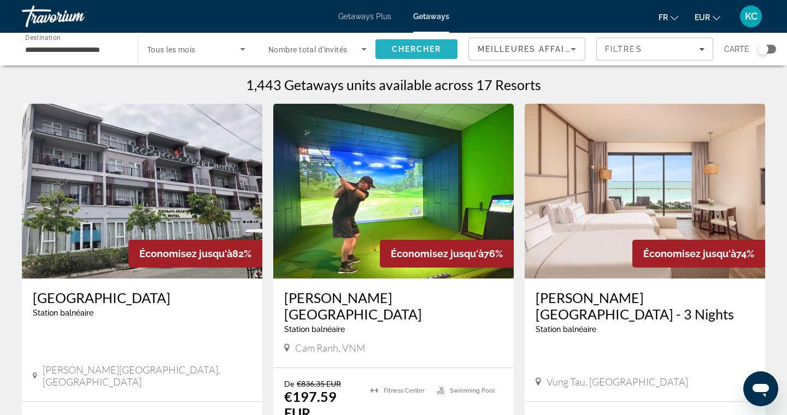
click at [405, 45] on span "Chercher" at bounding box center [417, 49] width 50 height 9
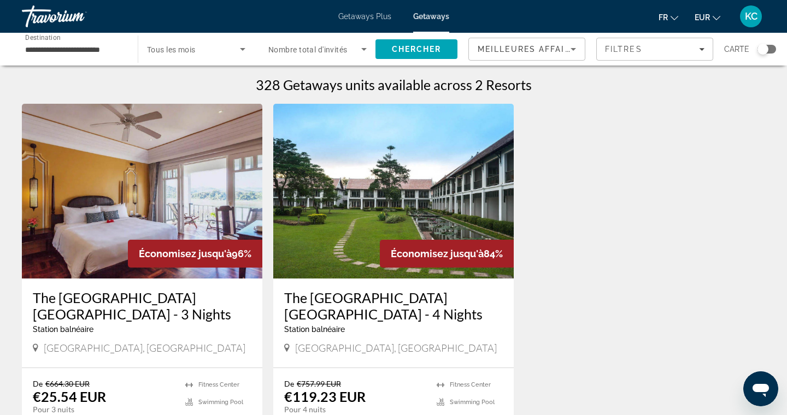
scroll to position [28, 0]
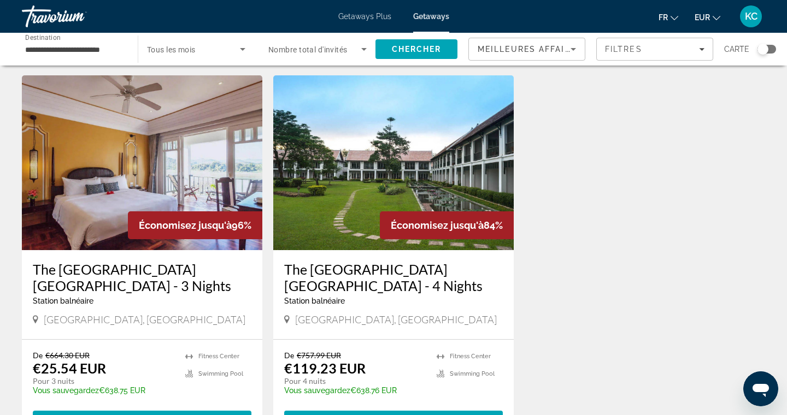
click at [92, 48] on input "**********" at bounding box center [74, 49] width 98 height 13
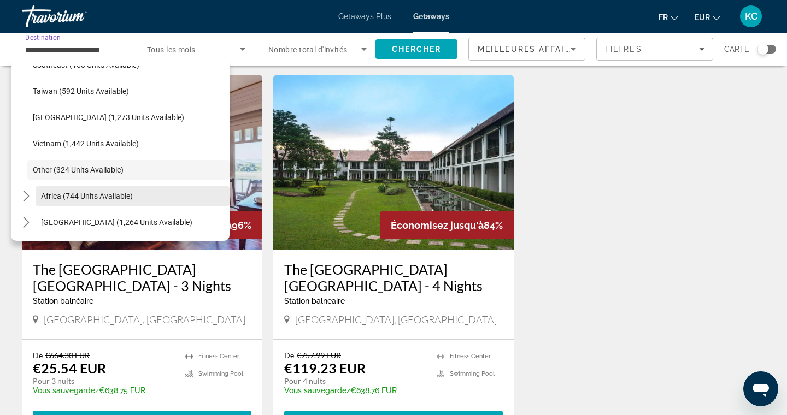
scroll to position [67, 0]
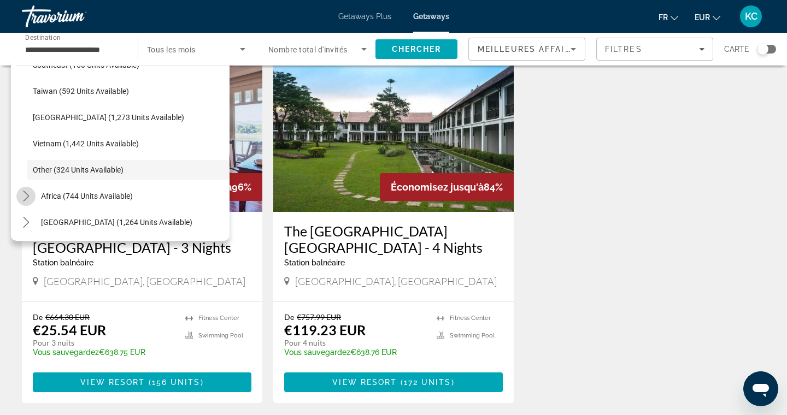
click at [23, 199] on icon "Toggle Africa (744 units available) submenu" at bounding box center [26, 196] width 11 height 11
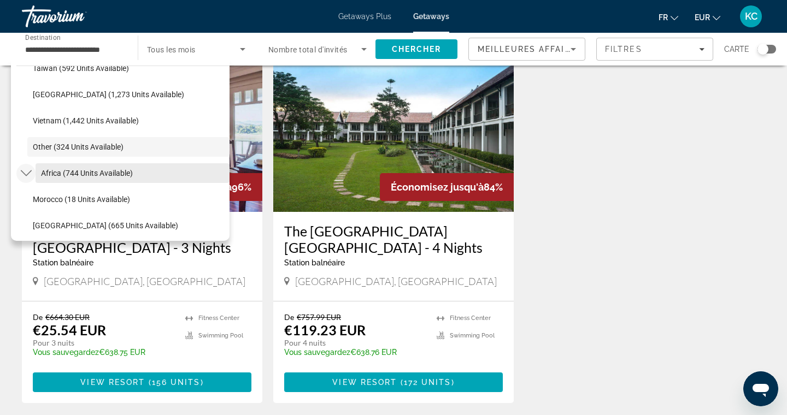
scroll to position [597, 0]
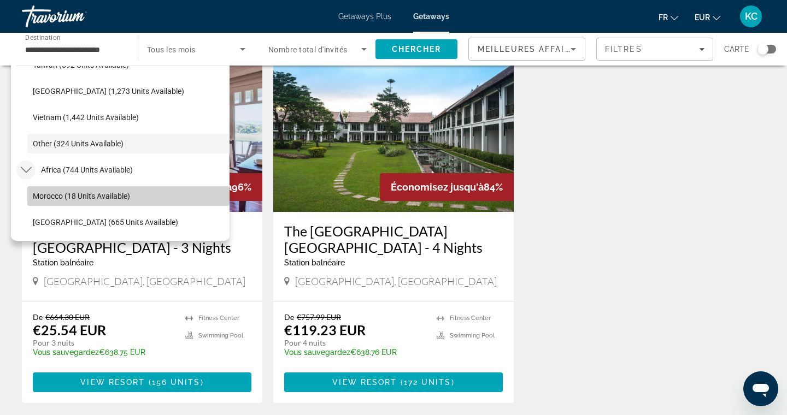
click at [64, 194] on span "Morocco (18 units available)" at bounding box center [81, 196] width 97 height 9
type input "**********"
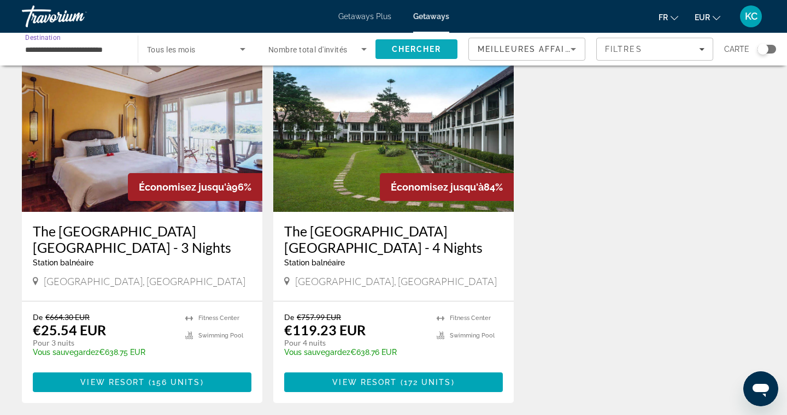
click at [406, 51] on span "Chercher" at bounding box center [417, 49] width 50 height 9
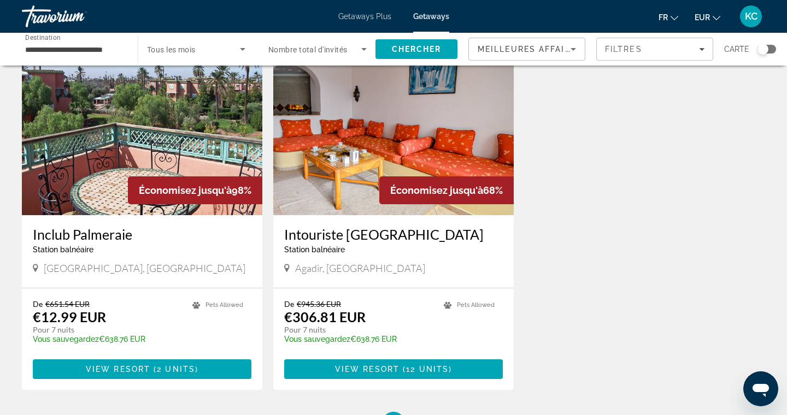
scroll to position [41, 0]
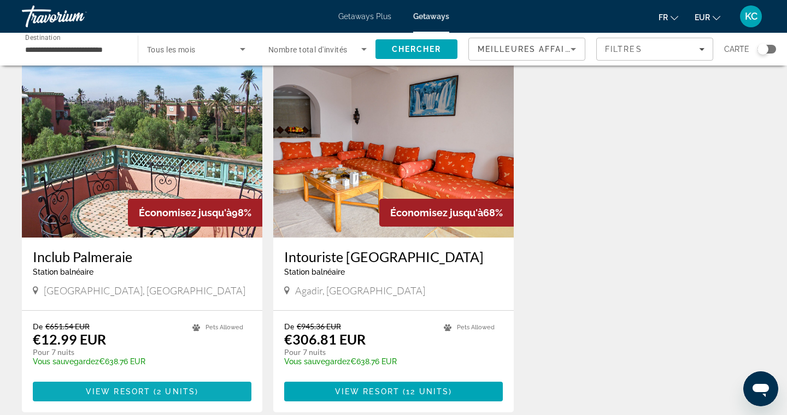
click at [172, 387] on span "2 units" at bounding box center [176, 391] width 38 height 9
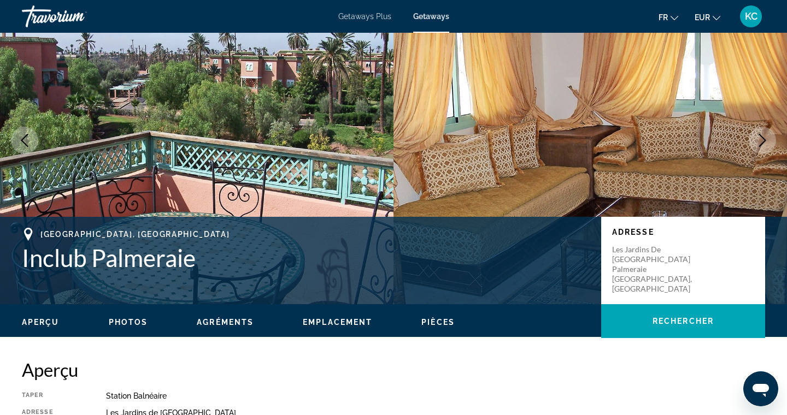
scroll to position [57, 0]
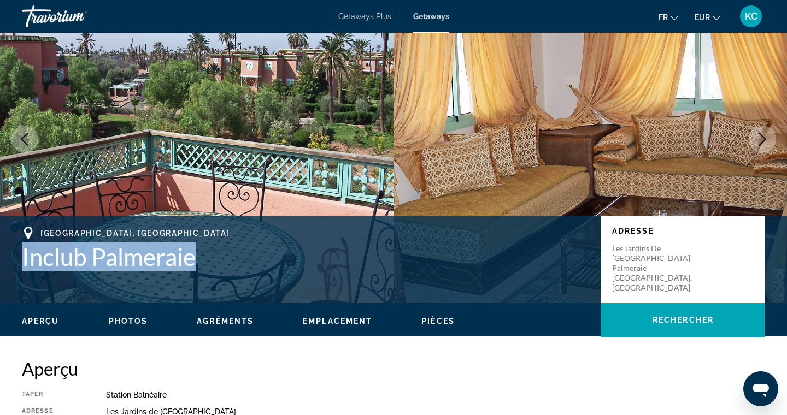
drag, startPoint x: 196, startPoint y: 257, endPoint x: 18, endPoint y: 253, distance: 177.6
click at [18, 253] on div "[GEOGRAPHIC_DATA], [GEOGRAPHIC_DATA] Inclub Palmeraie Adresse [GEOGRAPHIC_DATA]…" at bounding box center [393, 260] width 787 height 66
copy h1 "Inclub Palmeraie"
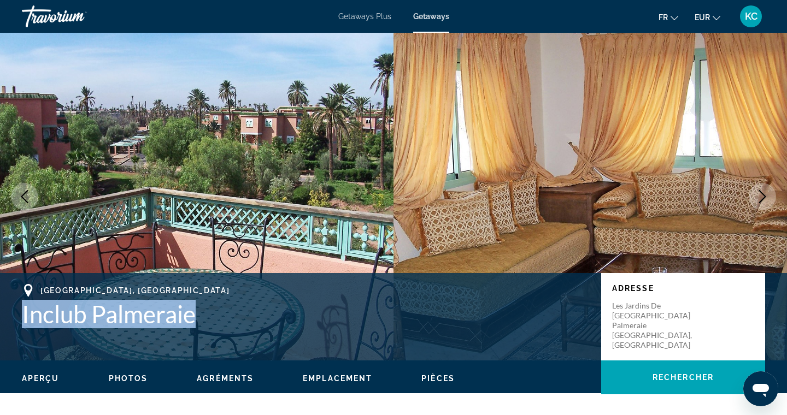
scroll to position [11, 0]
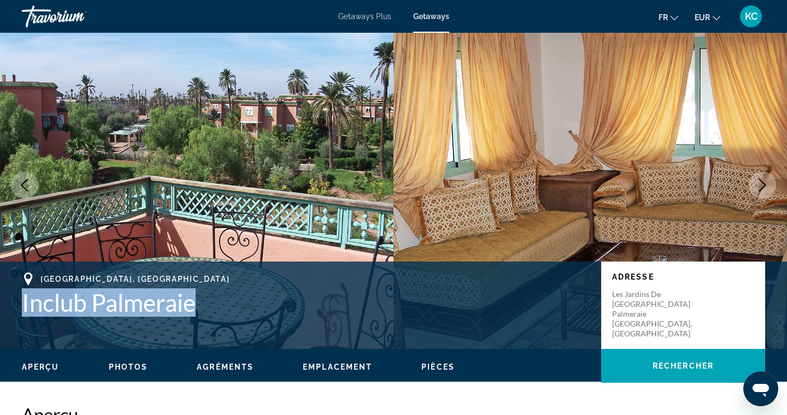
click at [361, 281] on div "[GEOGRAPHIC_DATA], Morocco Inclub Palmeraie" at bounding box center [306, 295] width 568 height 44
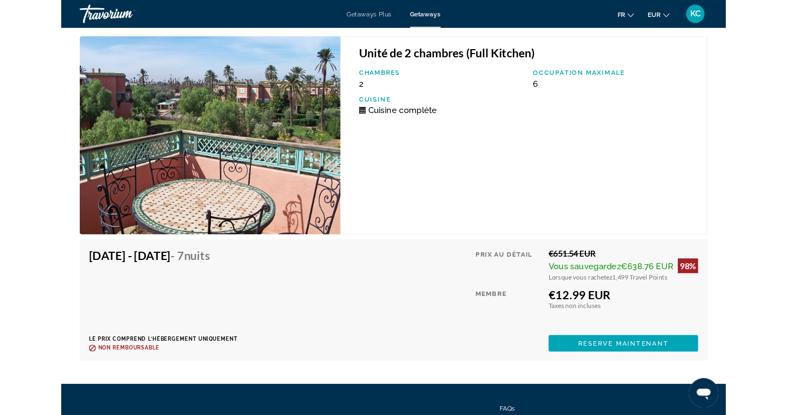
scroll to position [1814, 0]
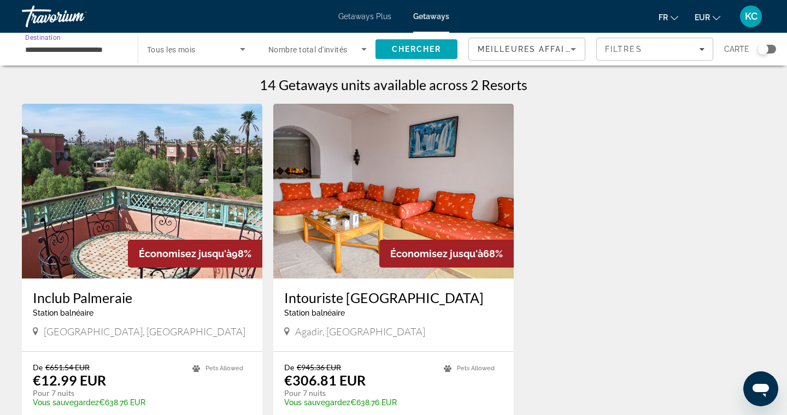
click at [77, 51] on input "**********" at bounding box center [74, 49] width 98 height 13
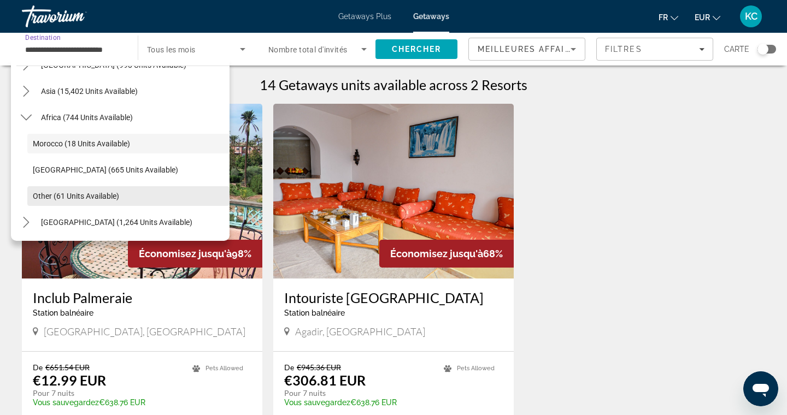
scroll to position [256, 0]
click at [30, 222] on icon "Toggle Middle East (1,264 units available) submenu" at bounding box center [26, 222] width 11 height 11
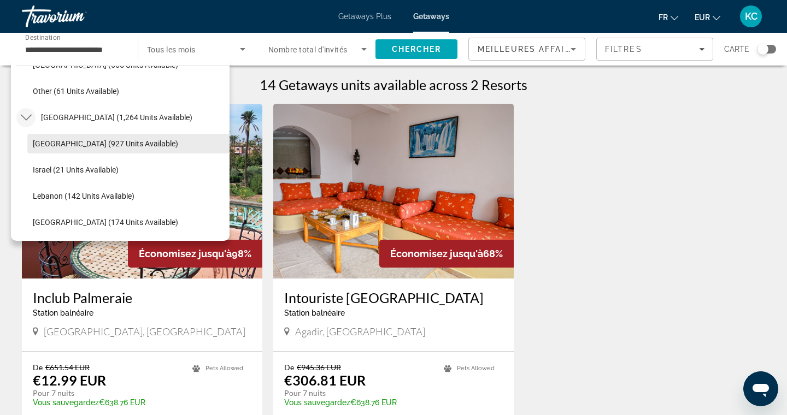
scroll to position [38, 0]
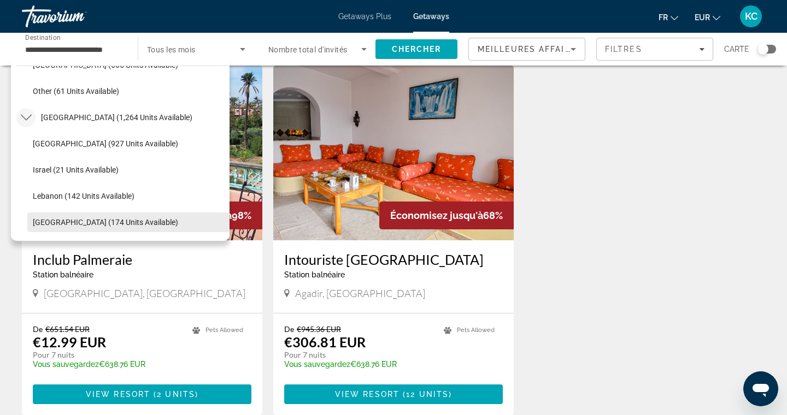
click at [87, 217] on span "Select destination: United Arab Emirates (174 units available)" at bounding box center [128, 222] width 202 height 26
type input "**********"
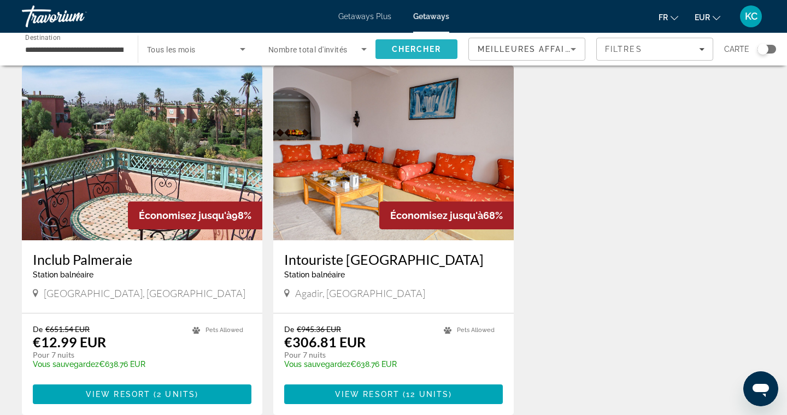
click at [418, 46] on span "Chercher" at bounding box center [417, 49] width 50 height 9
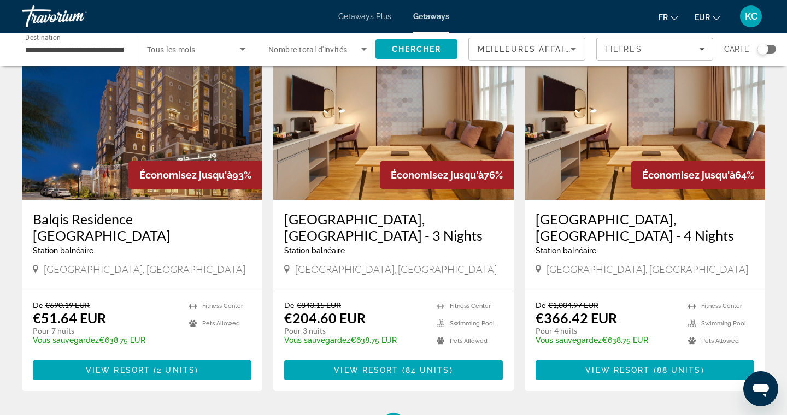
scroll to position [87, 0]
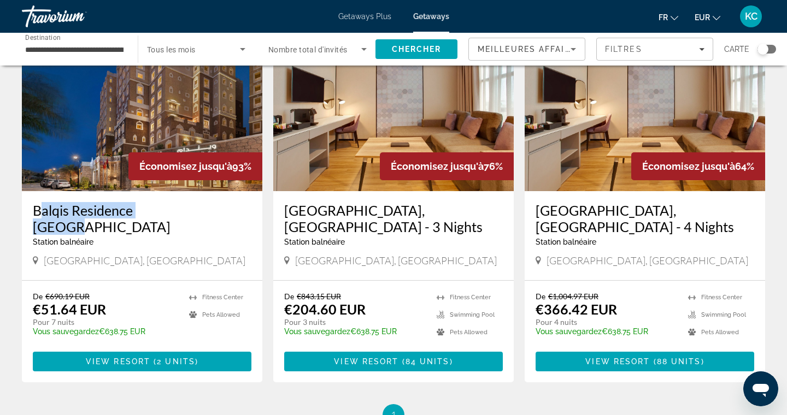
drag, startPoint x: 29, startPoint y: 211, endPoint x: 176, endPoint y: 208, distance: 146.5
click at [176, 208] on div "Balqis Residence [GEOGRAPHIC_DATA] balnéaire - Ceci est une station d'adultes s…" at bounding box center [142, 235] width 240 height 89
copy h3 "Balqis Residence [GEOGRAPHIC_DATA]"
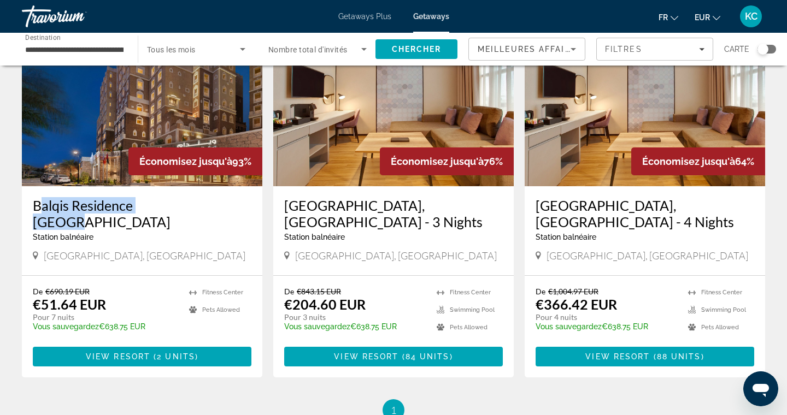
scroll to position [88, 0]
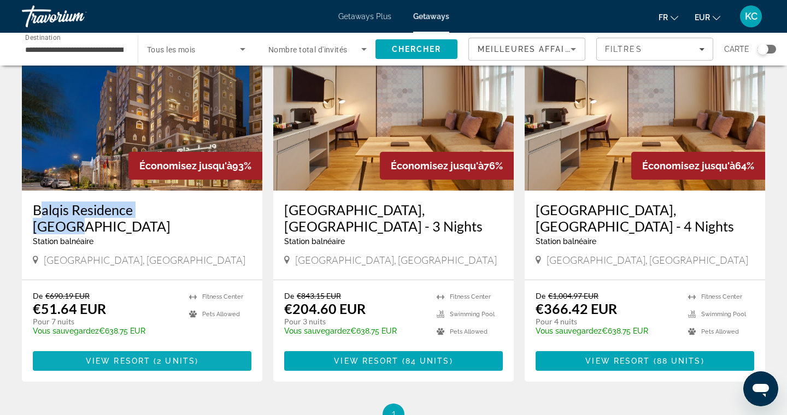
click at [166, 357] on span "2 units" at bounding box center [176, 361] width 38 height 9
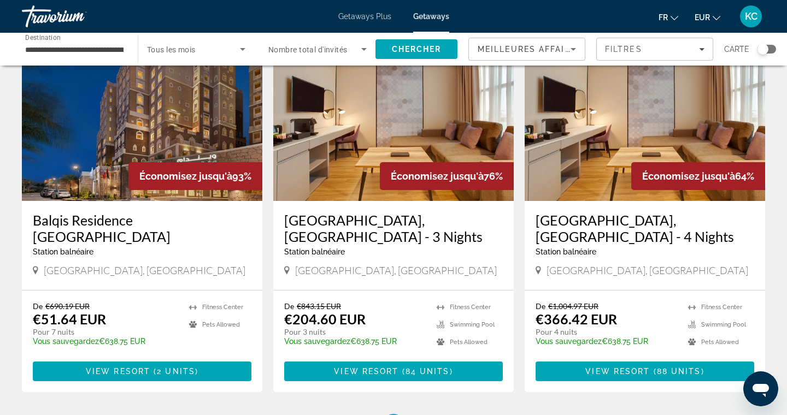
scroll to position [57, 0]
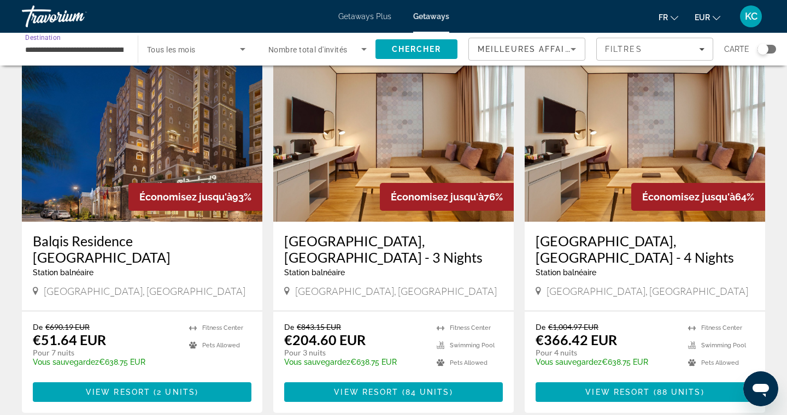
click at [85, 49] on input "**********" at bounding box center [74, 49] width 98 height 13
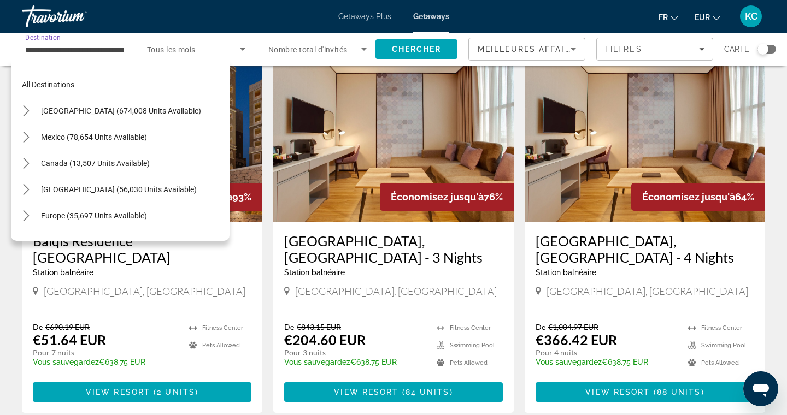
scroll to position [282, 0]
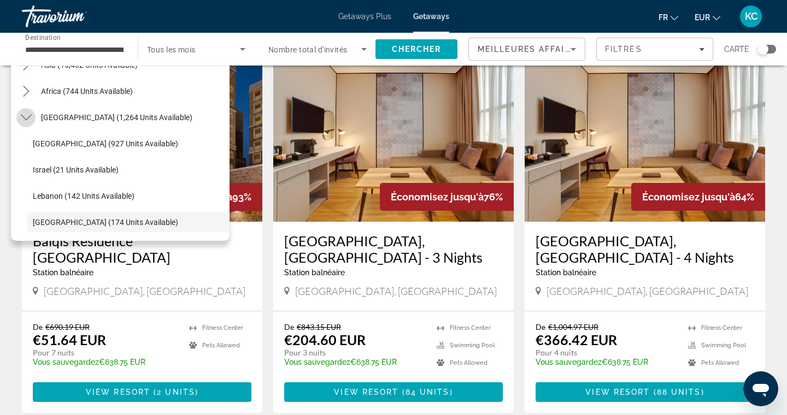
click at [26, 115] on icon "Toggle Middle East (1,264 units available) submenu" at bounding box center [26, 117] width 11 height 11
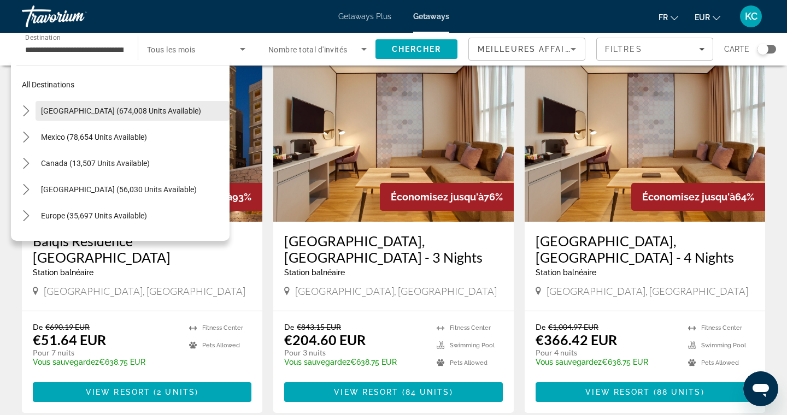
scroll to position [0, 0]
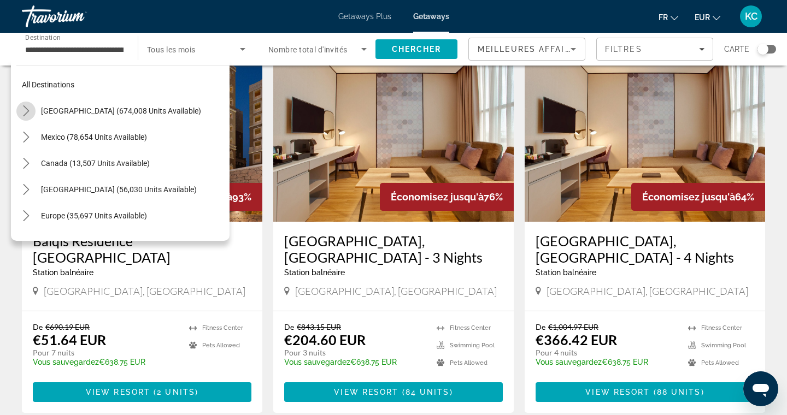
click at [25, 109] on icon "Toggle United States (674,008 units available) submenu" at bounding box center [26, 110] width 11 height 11
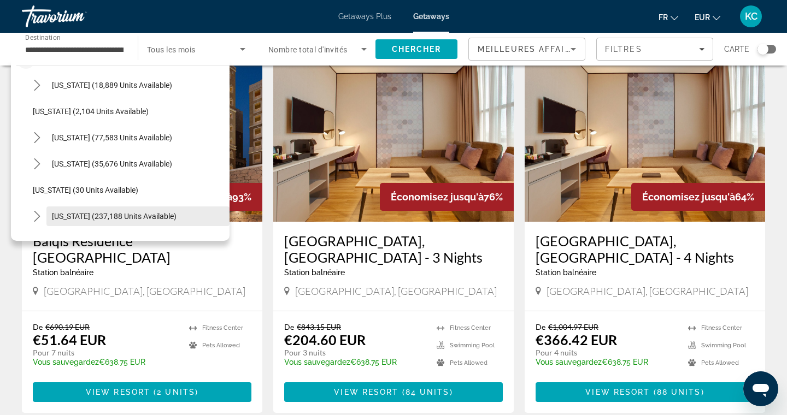
scroll to position [54, 0]
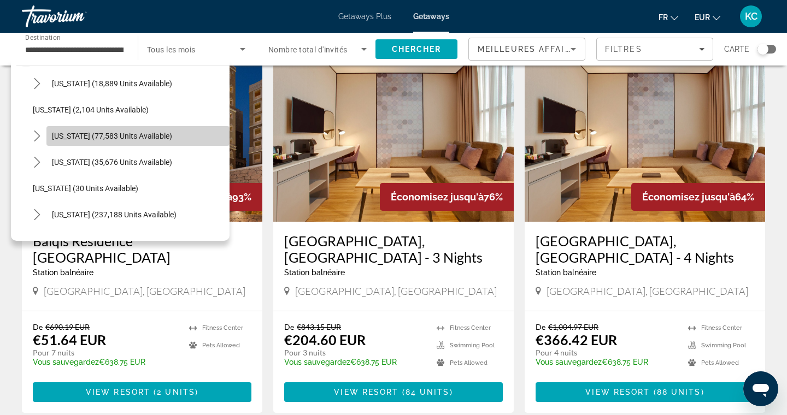
click at [74, 133] on span "[US_STATE] (77,583 units available)" at bounding box center [112, 136] width 120 height 9
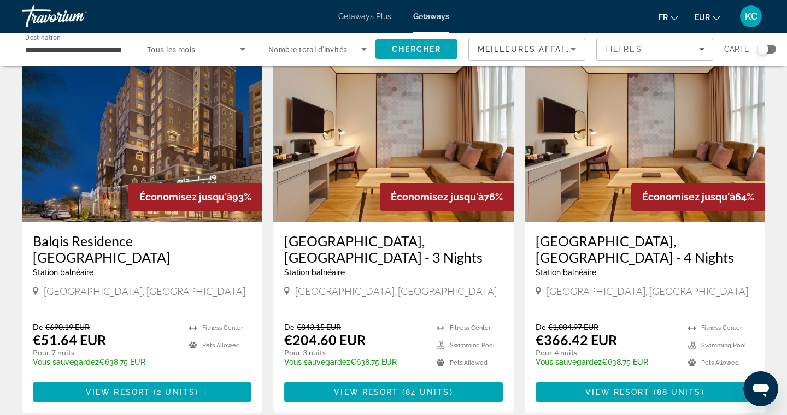
click at [82, 44] on input "**********" at bounding box center [74, 49] width 98 height 13
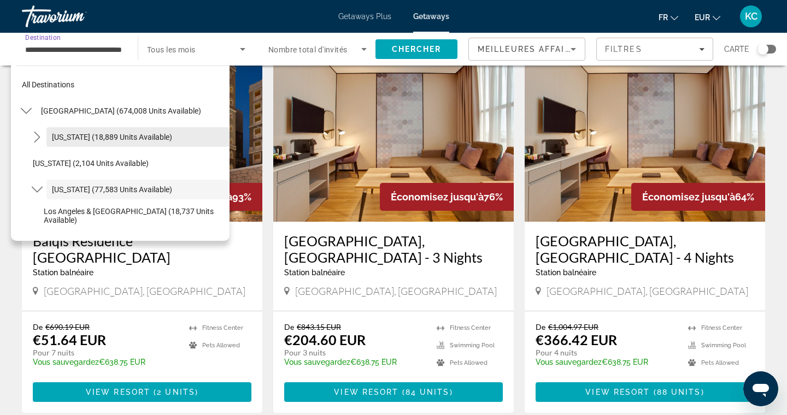
scroll to position [39, 0]
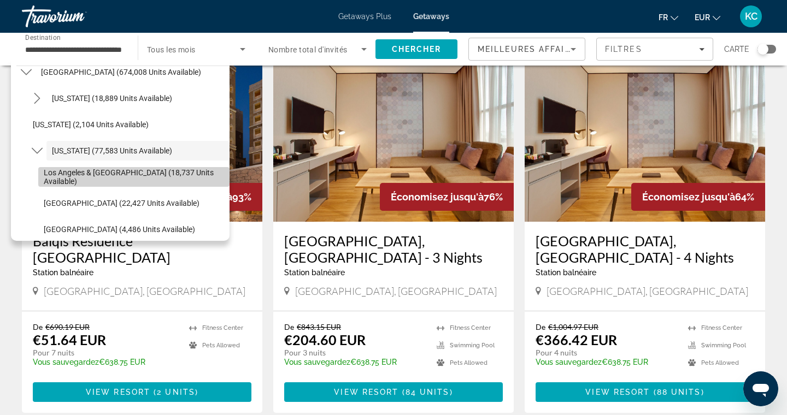
click at [85, 181] on span "Select destination: Los Angeles & Anaheim (18,737 units available)" at bounding box center [133, 177] width 191 height 26
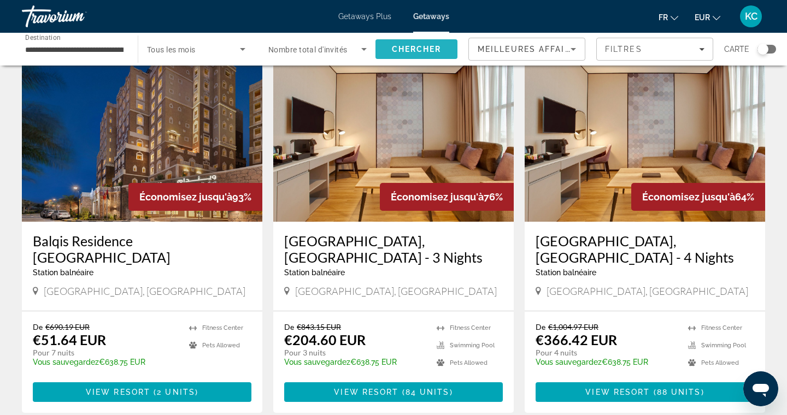
click at [402, 46] on span "Chercher" at bounding box center [417, 49] width 50 height 9
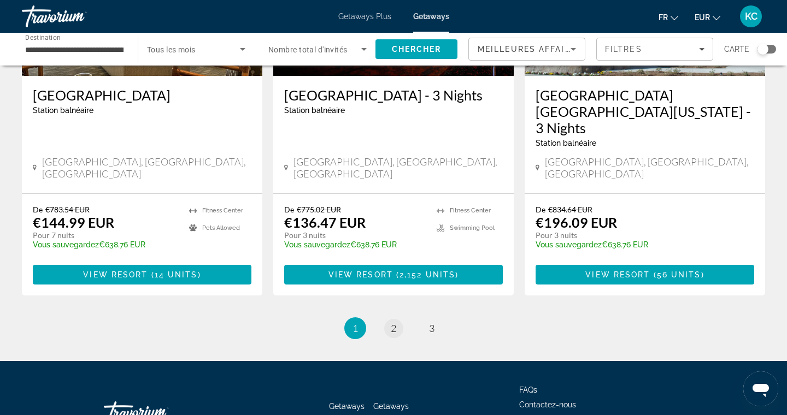
scroll to position [1418, 0]
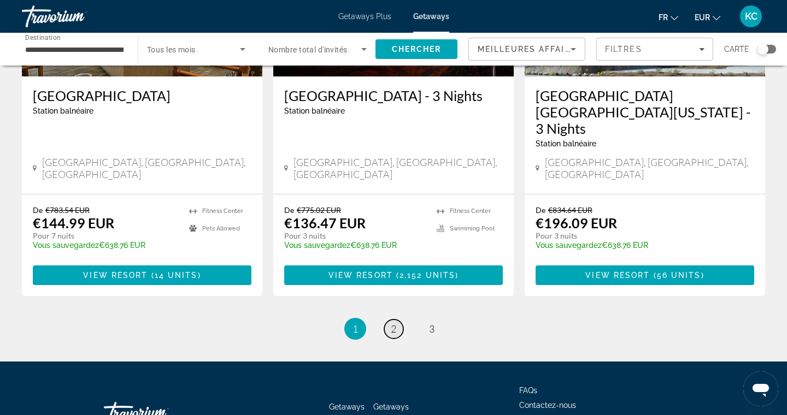
click at [394, 323] on span "2" at bounding box center [393, 329] width 5 height 12
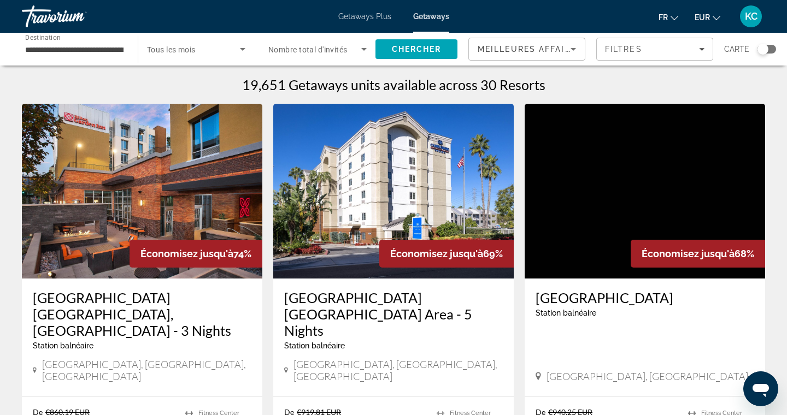
click at [107, 51] on input "**********" at bounding box center [74, 49] width 98 height 13
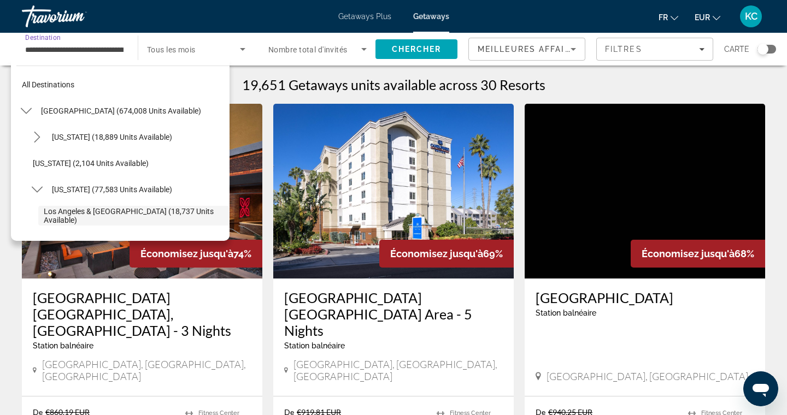
scroll to position [65, 0]
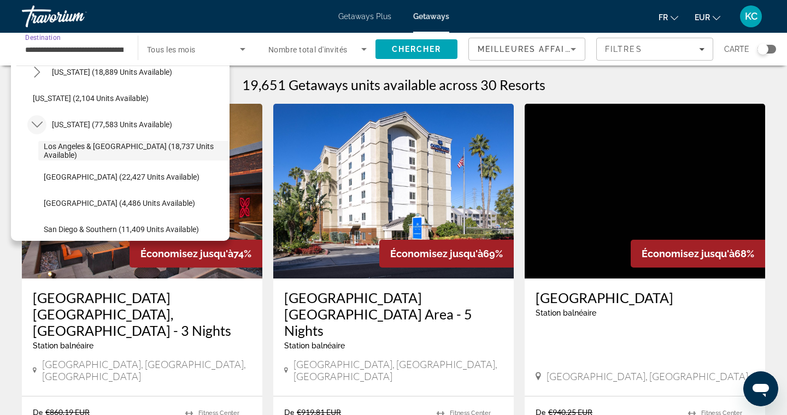
click at [39, 122] on icon "Toggle California (77,583 units available) submenu" at bounding box center [37, 124] width 11 height 11
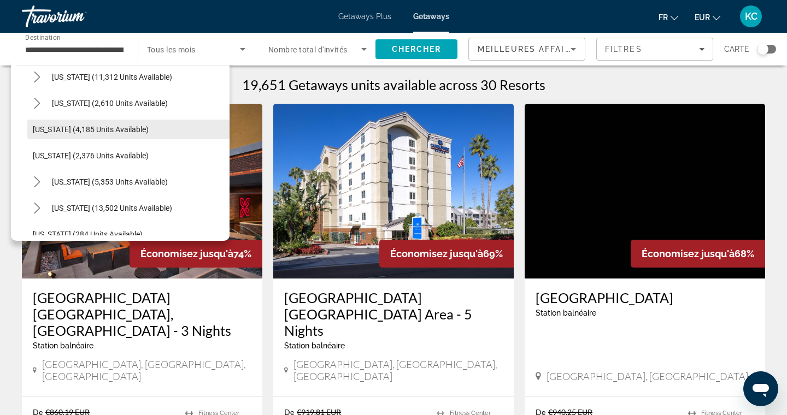
scroll to position [647, 0]
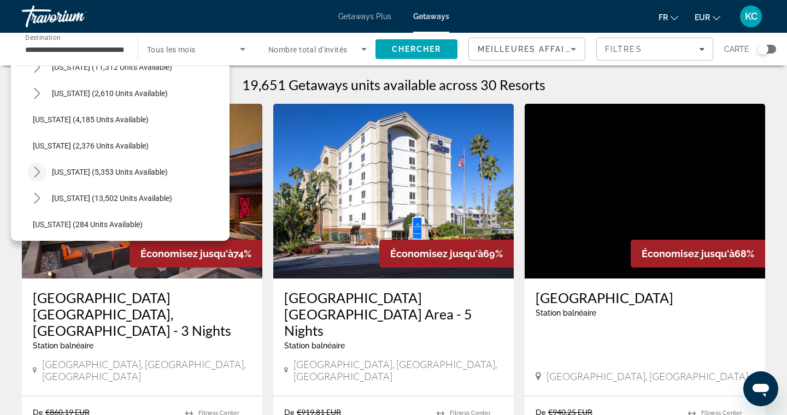
click at [36, 167] on icon "Toggle New York (5,353 units available) submenu" at bounding box center [37, 172] width 11 height 11
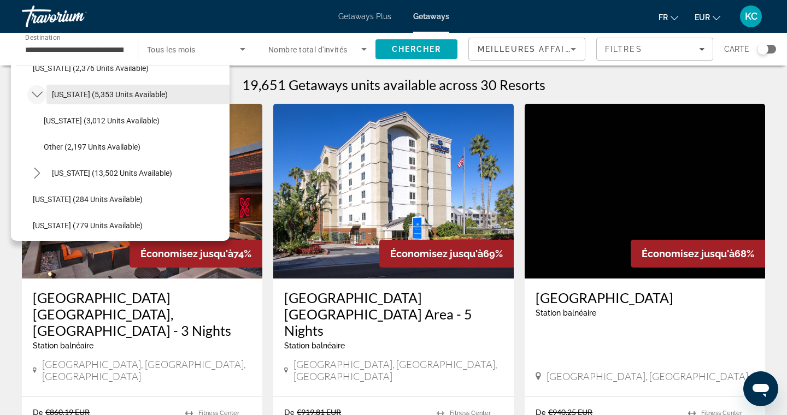
scroll to position [728, 0]
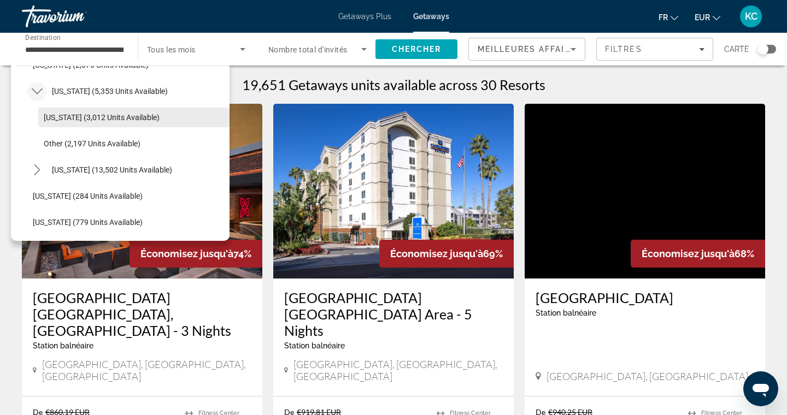
click at [76, 120] on span "[US_STATE] (3,012 units available)" at bounding box center [102, 117] width 116 height 9
type input "**********"
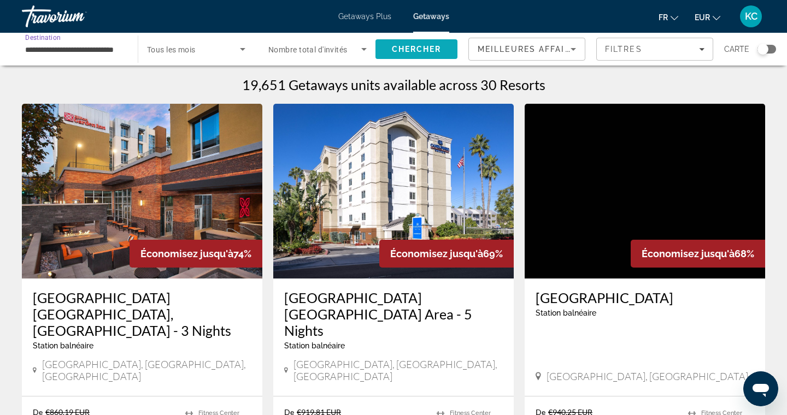
click at [403, 45] on span "Chercher" at bounding box center [417, 49] width 50 height 9
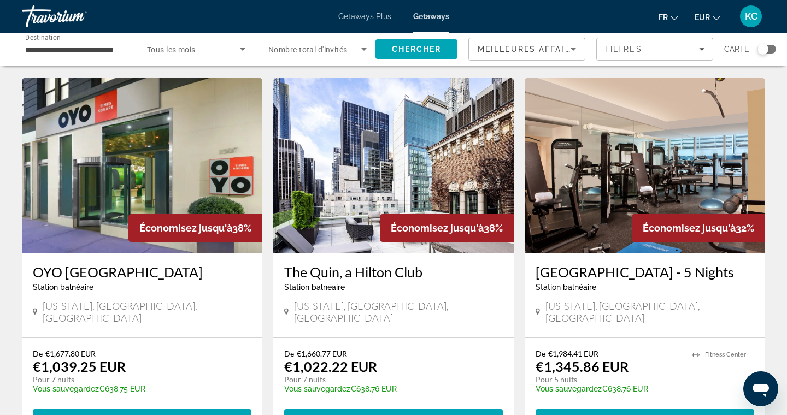
scroll to position [1227, 0]
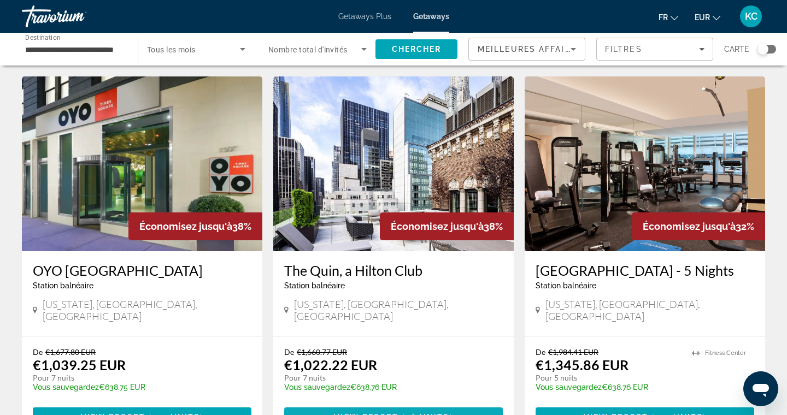
click at [372, 413] on span "View Resort" at bounding box center [366, 417] width 64 height 9
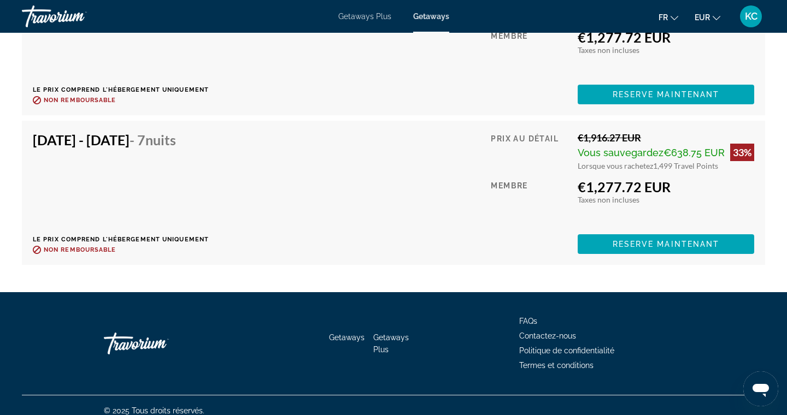
scroll to position [3232, 0]
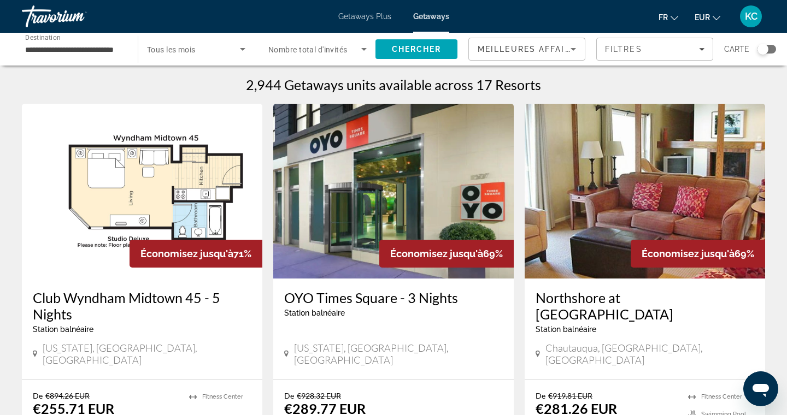
click at [109, 50] on input "**********" at bounding box center [74, 49] width 98 height 13
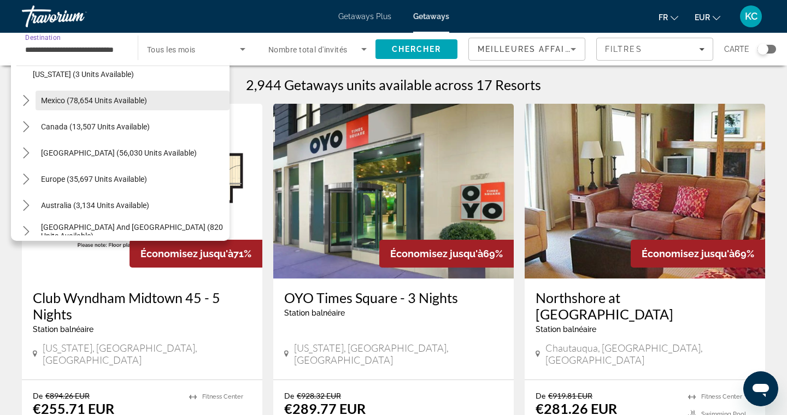
scroll to position [1244, 0]
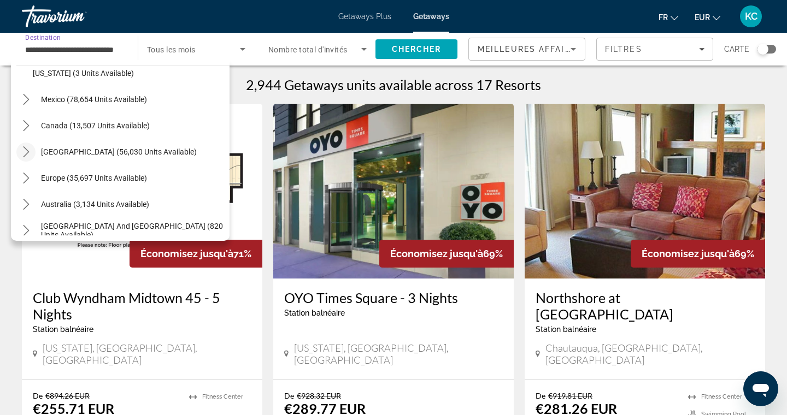
click at [28, 151] on icon "Toggle Caribbean & Atlantic Islands (56,030 units available) submenu" at bounding box center [26, 151] width 6 height 11
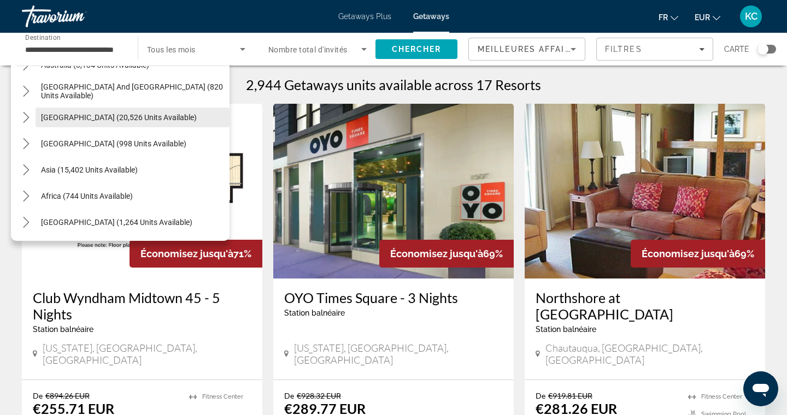
scroll to position [1750, 0]
